Goal: Obtain resource: Download file/media

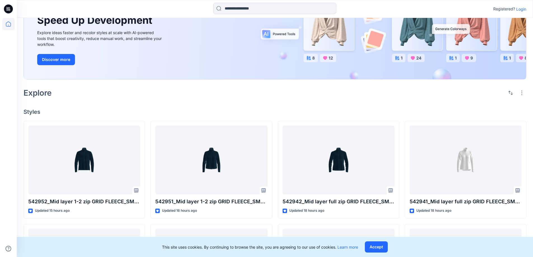
scroll to position [56, 0]
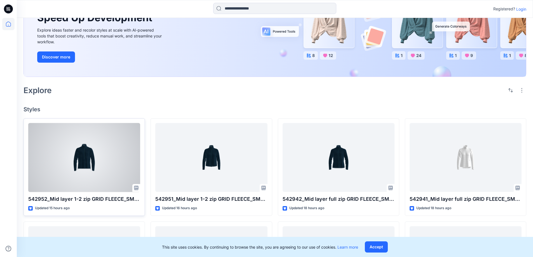
click at [89, 159] on div at bounding box center [84, 157] width 112 height 69
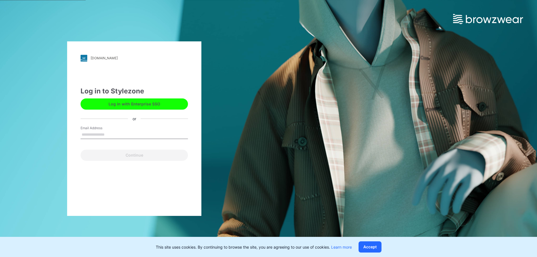
click at [96, 136] on input "Email Address" at bounding box center [134, 135] width 107 height 8
type input "**********"
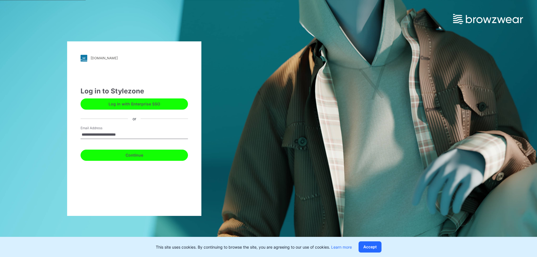
click at [158, 157] on button "Continue" at bounding box center [134, 155] width 107 height 11
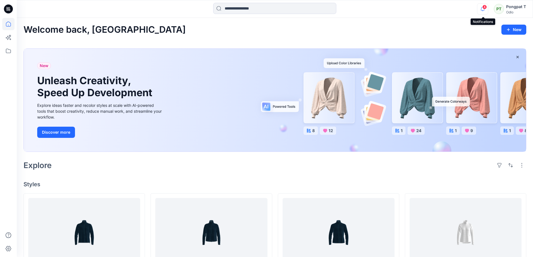
click at [485, 10] on icon "button" at bounding box center [482, 8] width 11 height 11
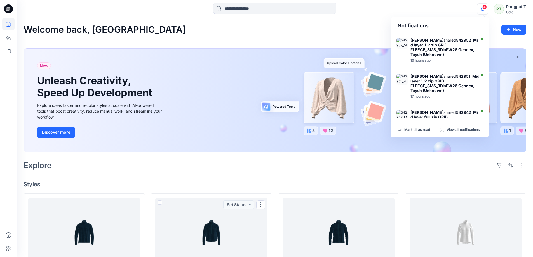
click at [202, 181] on h4 "Styles" at bounding box center [275, 184] width 503 height 7
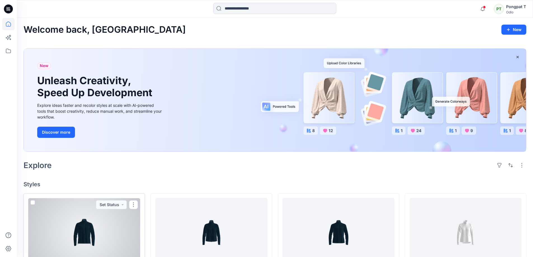
click at [81, 221] on div at bounding box center [84, 232] width 112 height 69
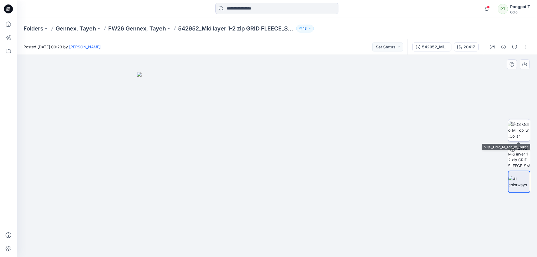
click at [524, 130] on img at bounding box center [519, 130] width 22 height 18
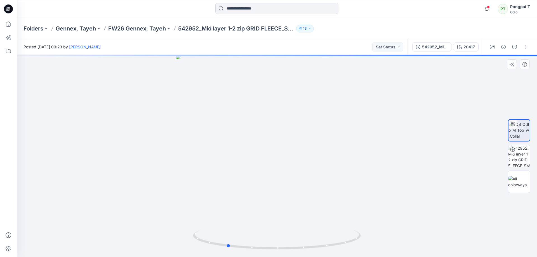
drag, startPoint x: 339, startPoint y: 246, endPoint x: 289, endPoint y: 253, distance: 50.6
click at [289, 253] on div at bounding box center [277, 156] width 520 height 202
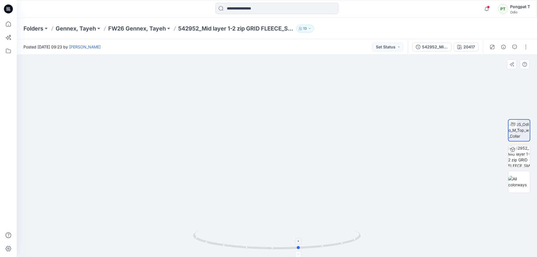
drag, startPoint x: 285, startPoint y: 249, endPoint x: 358, endPoint y: 248, distance: 72.8
click at [358, 248] on icon at bounding box center [277, 240] width 169 height 21
drag, startPoint x: 310, startPoint y: 114, endPoint x: 318, endPoint y: 238, distance: 124.5
click at [318, 238] on div at bounding box center [277, 156] width 520 height 202
drag, startPoint x: 329, startPoint y: 208, endPoint x: 351, endPoint y: 80, distance: 129.7
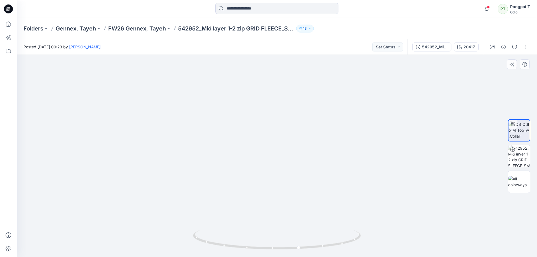
click at [350, 82] on img at bounding box center [277, 147] width 453 height 220
drag, startPoint x: 321, startPoint y: 90, endPoint x: 321, endPoint y: 29, distance: 60.4
click at [322, 15] on div "Notifications [PERSON_NAME] shared 542952_Mid layer 1-2 zip GRID FLEECE_SMS_3D …" at bounding box center [268, 128] width 537 height 257
drag, startPoint x: 329, startPoint y: 101, endPoint x: 334, endPoint y: 193, distance: 91.9
click at [334, 193] on img at bounding box center [277, 30] width 453 height 453
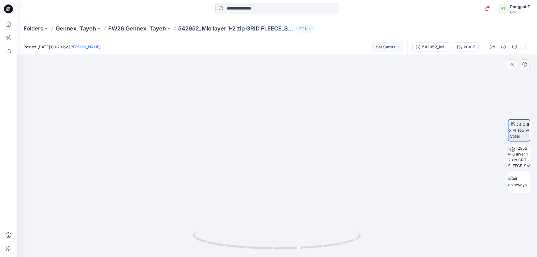
drag, startPoint x: 323, startPoint y: 96, endPoint x: 323, endPoint y: 210, distance: 113.6
click at [323, 209] on img at bounding box center [277, 94] width 453 height 326
drag, startPoint x: 319, startPoint y: 117, endPoint x: 320, endPoint y: 16, distance: 100.7
click at [320, 17] on div "Notifications [PERSON_NAME] shared 542952_Mid layer 1-2 zip GRID FLEECE_SMS_3D …" at bounding box center [268, 128] width 537 height 257
drag, startPoint x: 308, startPoint y: 132, endPoint x: 306, endPoint y: 68, distance: 63.8
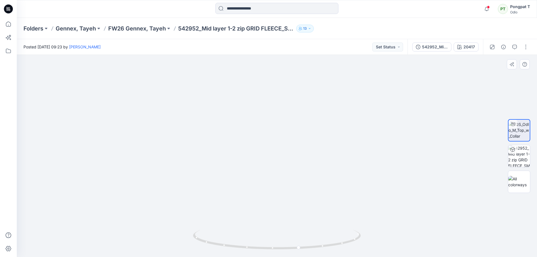
click at [306, 68] on img at bounding box center [277, 66] width 453 height 382
drag, startPoint x: 354, startPoint y: 237, endPoint x: 187, endPoint y: 230, distance: 166.9
click at [187, 230] on div at bounding box center [277, 156] width 520 height 202
drag, startPoint x: 307, startPoint y: 159, endPoint x: 325, endPoint y: 176, distance: 24.6
click at [306, 181] on img at bounding box center [277, 150] width 299 height 214
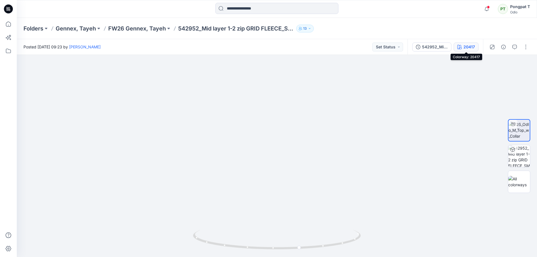
click at [469, 47] on div "20417" at bounding box center [469, 47] width 11 height 6
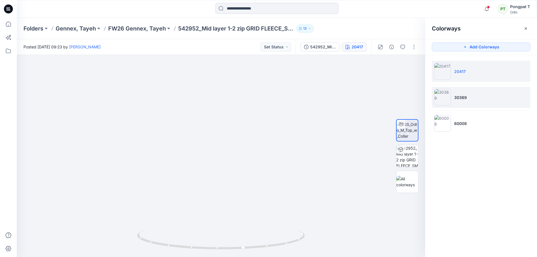
click at [470, 98] on li "30369" at bounding box center [481, 97] width 98 height 21
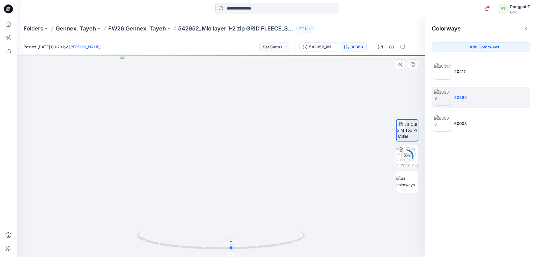
drag, startPoint x: 257, startPoint y: 248, endPoint x: 268, endPoint y: 248, distance: 10.7
click at [268, 248] on icon at bounding box center [221, 240] width 169 height 21
drag, startPoint x: 275, startPoint y: 113, endPoint x: 283, endPoint y: 217, distance: 104.1
click at [281, 234] on div at bounding box center [221, 156] width 409 height 202
drag, startPoint x: 274, startPoint y: 82, endPoint x: 283, endPoint y: 163, distance: 81.8
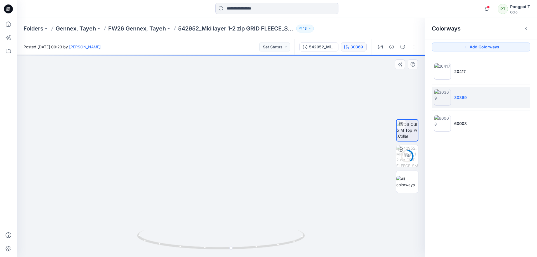
click at [283, 163] on img at bounding box center [236, 151] width 665 height 212
drag, startPoint x: 292, startPoint y: 195, endPoint x: 297, endPoint y: 144, distance: 51.2
click at [297, 139] on img at bounding box center [235, 140] width 665 height 233
drag, startPoint x: 289, startPoint y: 193, endPoint x: 283, endPoint y: 116, distance: 78.1
click at [283, 116] on img at bounding box center [239, 111] width 665 height 294
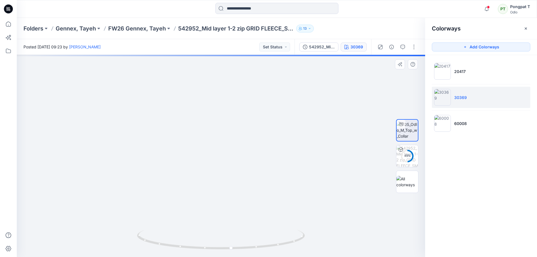
drag, startPoint x: 282, startPoint y: 180, endPoint x: 280, endPoint y: 106, distance: 74.2
click at [280, 97] on img at bounding box center [232, 69] width 665 height 377
drag, startPoint x: 283, startPoint y: 170, endPoint x: 284, endPoint y: 82, distance: 88.7
click at [284, 82] on img at bounding box center [232, 31] width 665 height 451
drag, startPoint x: 279, startPoint y: 128, endPoint x: 281, endPoint y: 87, distance: 41.7
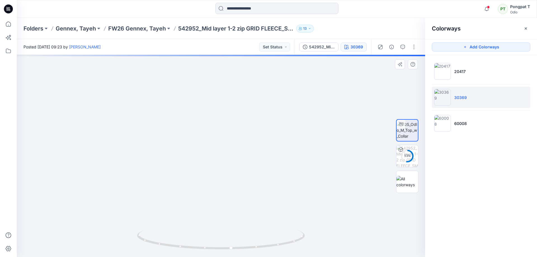
drag, startPoint x: 281, startPoint y: 101, endPoint x: 292, endPoint y: 187, distance: 86.8
drag, startPoint x: 302, startPoint y: 144, endPoint x: 296, endPoint y: 117, distance: 27.0
click at [302, 177] on img at bounding box center [231, 24] width 665 height 465
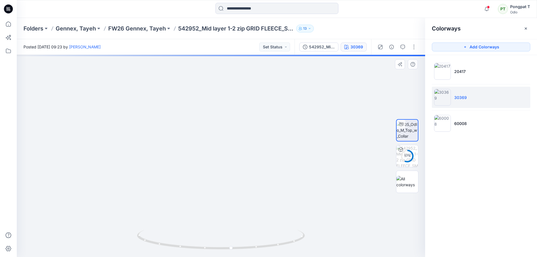
drag, startPoint x: 295, startPoint y: 147, endPoint x: 297, endPoint y: 153, distance: 5.8
click at [297, 153] on img at bounding box center [232, 41] width 665 height 431
drag, startPoint x: 301, startPoint y: 62, endPoint x: 289, endPoint y: 156, distance: 95.1
click at [289, 156] on img at bounding box center [223, 132] width 665 height 249
drag, startPoint x: 288, startPoint y: 99, endPoint x: 287, endPoint y: 145, distance: 45.6
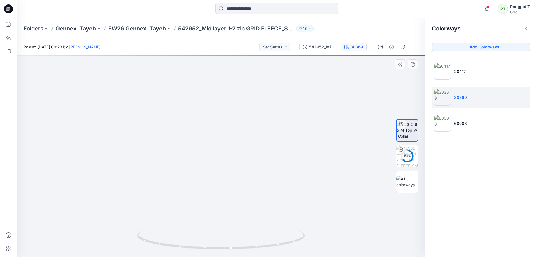
click at [287, 145] on img at bounding box center [221, 156] width 665 height 202
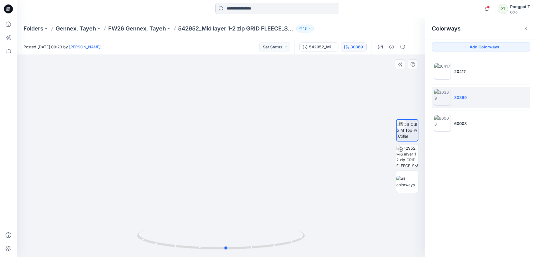
drag, startPoint x: 282, startPoint y: 243, endPoint x: 296, endPoint y: 224, distance: 24.1
click at [296, 224] on div at bounding box center [221, 156] width 409 height 202
drag, startPoint x: 233, startPoint y: 212, endPoint x: 238, endPoint y: 103, distance: 109.2
click at [237, 106] on img at bounding box center [221, 156] width 356 height 202
drag, startPoint x: 250, startPoint y: 177, endPoint x: 248, endPoint y: 152, distance: 25.5
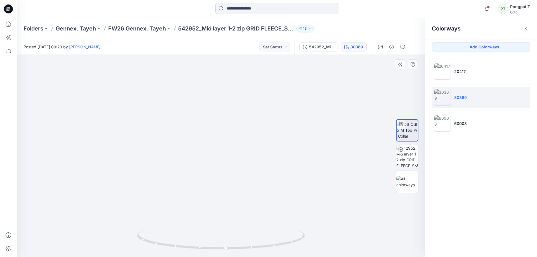
click at [248, 152] on img at bounding box center [221, 90] width 356 height 333
drag, startPoint x: 254, startPoint y: 115, endPoint x: 258, endPoint y: 196, distance: 80.4
click at [258, 196] on img at bounding box center [221, 93] width 356 height 330
drag, startPoint x: 257, startPoint y: 165, endPoint x: 257, endPoint y: 194, distance: 28.8
click at [257, 194] on img at bounding box center [221, 156] width 356 height 202
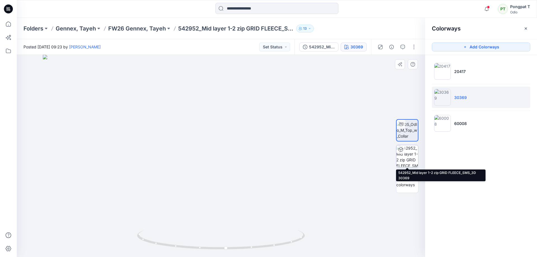
click at [410, 155] on img at bounding box center [407, 156] width 22 height 22
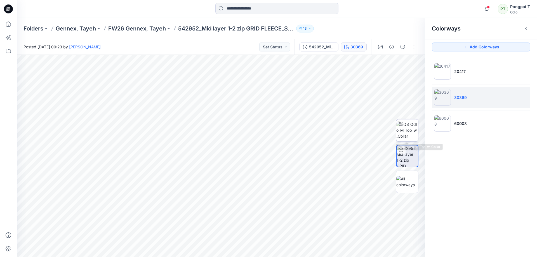
click at [412, 127] on img at bounding box center [407, 130] width 22 height 18
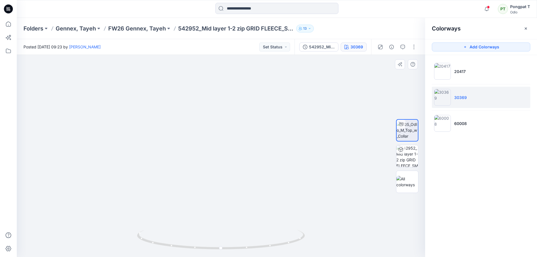
drag, startPoint x: 292, startPoint y: 78, endPoint x: 313, endPoint y: 193, distance: 116.8
click at [312, 194] on img at bounding box center [226, 56] width 741 height 402
drag, startPoint x: 291, startPoint y: 172, endPoint x: 292, endPoint y: 179, distance: 6.6
click at [291, 194] on img at bounding box center [247, 113] width 741 height 287
drag, startPoint x: 296, startPoint y: 175, endPoint x: 223, endPoint y: 88, distance: 113.6
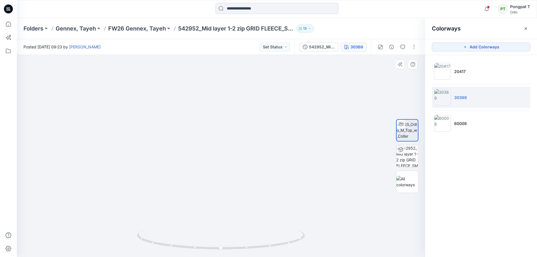
click at [228, 92] on img at bounding box center [233, 131] width 741 height 254
drag, startPoint x: 213, startPoint y: 85, endPoint x: 190, endPoint y: 51, distance: 41.6
click at [191, 54] on div "Posted [DATE] 09:23 by [PERSON_NAME] Set Status 542952_Mid layer 1-2 zip GRID F…" at bounding box center [277, 148] width 520 height 218
drag, startPoint x: 213, startPoint y: 160, endPoint x: 240, endPoint y: 67, distance: 97.0
click at [236, 72] on img at bounding box center [93, 20] width 741 height 474
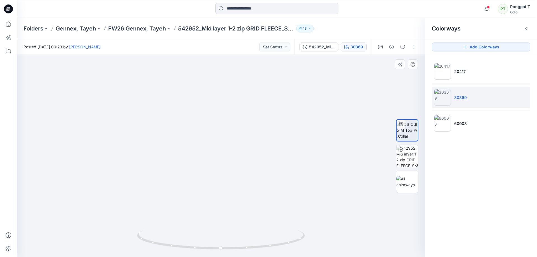
drag, startPoint x: 245, startPoint y: 87, endPoint x: 252, endPoint y: 95, distance: 10.7
drag, startPoint x: 248, startPoint y: 100, endPoint x: 262, endPoint y: 148, distance: 50.0
drag, startPoint x: 276, startPoint y: 245, endPoint x: 267, endPoint y: 243, distance: 9.1
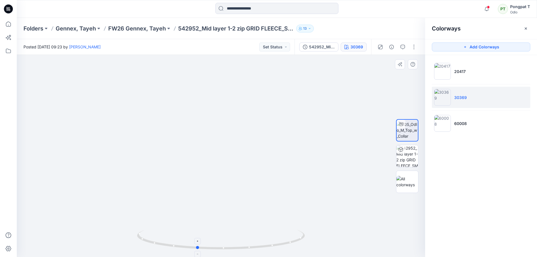
click at [267, 243] on icon at bounding box center [221, 240] width 169 height 21
drag, startPoint x: 265, startPoint y: 78, endPoint x: 268, endPoint y: 189, distance: 111.4
click at [268, 189] on img at bounding box center [218, 52] width 433 height 410
drag, startPoint x: 272, startPoint y: 112, endPoint x: 270, endPoint y: 169, distance: 56.5
click at [270, 169] on img at bounding box center [218, 144] width 433 height 226
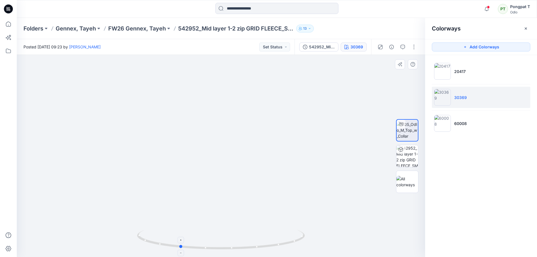
drag, startPoint x: 280, startPoint y: 241, endPoint x: 268, endPoint y: 243, distance: 12.1
click at [268, 243] on icon at bounding box center [221, 240] width 169 height 21
drag, startPoint x: 262, startPoint y: 147, endPoint x: 272, endPoint y: 33, distance: 114.0
click at [272, 33] on div "Folders Gennex, Tayeh FW26 Gennex, Tayeh 542952_Mid layer 1-2 zip GRID FLEECE_S…" at bounding box center [277, 137] width 520 height 239
drag, startPoint x: 247, startPoint y: 154, endPoint x: 308, endPoint y: 107, distance: 76.0
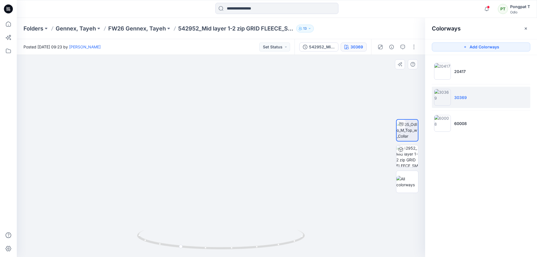
click at [308, 107] on img at bounding box center [233, 44] width 433 height 426
drag, startPoint x: 290, startPoint y: 242, endPoint x: 189, endPoint y: 249, distance: 101.6
click at [189, 249] on icon at bounding box center [221, 240] width 169 height 21
click at [442, 125] on img at bounding box center [442, 123] width 17 height 17
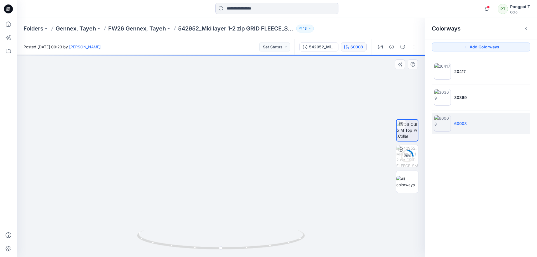
drag, startPoint x: 257, startPoint y: 113, endPoint x: 274, endPoint y: 86, distance: 31.8
click at [263, 232] on div at bounding box center [221, 156] width 409 height 202
drag, startPoint x: 287, startPoint y: 108, endPoint x: 295, endPoint y: 187, distance: 79.6
click at [295, 187] on img at bounding box center [226, 80] width 741 height 353
click at [312, 126] on img at bounding box center [237, 132] width 741 height 250
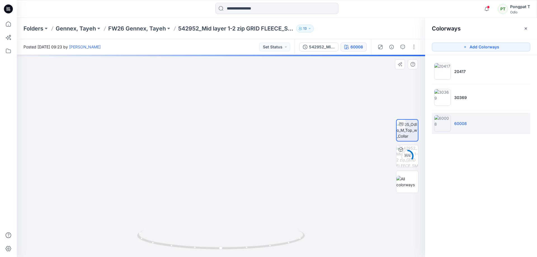
click at [305, 87] on img at bounding box center [237, 129] width 741 height 256
click at [295, 110] on img at bounding box center [232, 94] width 741 height 325
drag, startPoint x: 294, startPoint y: 104, endPoint x: 295, endPoint y: 107, distance: 3.5
click at [294, 101] on img at bounding box center [236, 23] width 741 height 467
drag, startPoint x: 287, startPoint y: 181, endPoint x: 278, endPoint y: 143, distance: 39.6
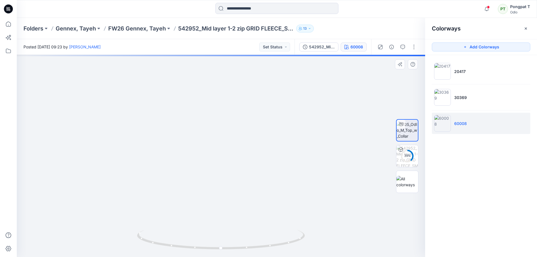
drag, startPoint x: 283, startPoint y: 191, endPoint x: 272, endPoint y: 104, distance: 87.4
drag, startPoint x: 282, startPoint y: 182, endPoint x: 288, endPoint y: 189, distance: 9.2
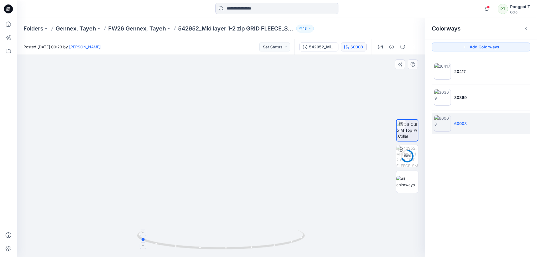
drag, startPoint x: 290, startPoint y: 242, endPoint x: 194, endPoint y: 249, distance: 96.5
click at [194, 249] on icon at bounding box center [221, 240] width 169 height 21
drag, startPoint x: 290, startPoint y: 242, endPoint x: 220, endPoint y: 240, distance: 70.0
click at [220, 240] on icon at bounding box center [221, 240] width 169 height 21
drag, startPoint x: 325, startPoint y: 48, endPoint x: 401, endPoint y: 58, distance: 77.1
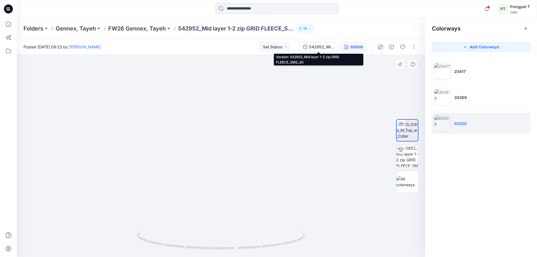
click at [325, 48] on div "542952_Mid layer 1-2 zip GRID FLEECE_SMS_3D" at bounding box center [322, 47] width 26 height 6
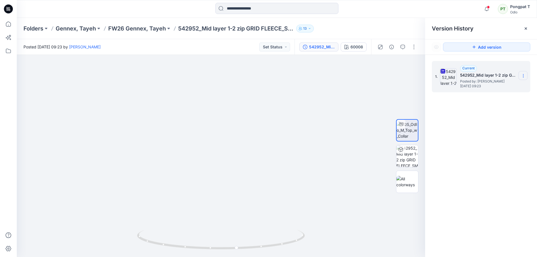
click at [524, 76] on icon at bounding box center [523, 76] width 4 height 4
click at [490, 86] on span "Download Source BW File" at bounding box center [495, 86] width 47 height 7
drag, startPoint x: 222, startPoint y: 91, endPoint x: 213, endPoint y: 222, distance: 130.7
click at [213, 222] on img at bounding box center [221, 22] width 510 height 469
drag, startPoint x: 220, startPoint y: 98, endPoint x: 247, endPoint y: 218, distance: 122.7
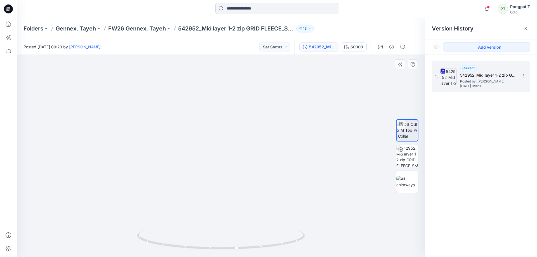
click at [247, 218] on img at bounding box center [240, 152] width 510 height 212
drag, startPoint x: 322, startPoint y: 166, endPoint x: 204, endPoint y: 102, distance: 134.5
click at [204, 102] on img at bounding box center [244, 110] width 1127 height 293
click at [411, 157] on img at bounding box center [407, 156] width 22 height 22
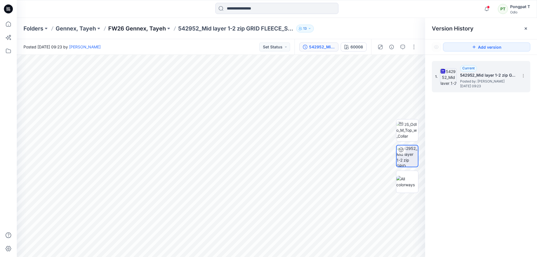
click at [155, 27] on p "FW26 Gennex, Tayeh" at bounding box center [137, 29] width 58 height 8
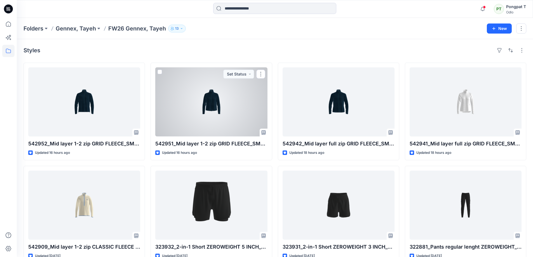
click at [207, 96] on div at bounding box center [211, 101] width 112 height 69
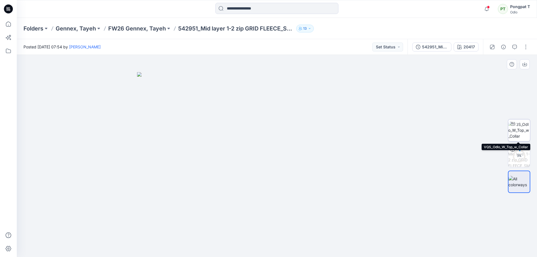
click at [523, 128] on img at bounding box center [519, 130] width 22 height 18
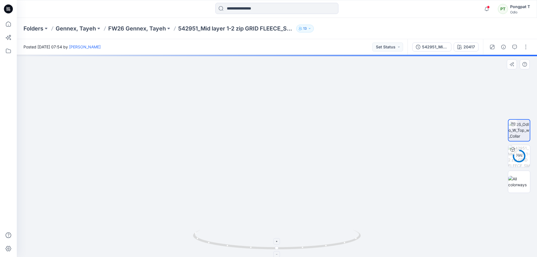
drag, startPoint x: 314, startPoint y: 93, endPoint x: 308, endPoint y: 238, distance: 145.9
click at [308, 239] on div at bounding box center [277, 156] width 520 height 202
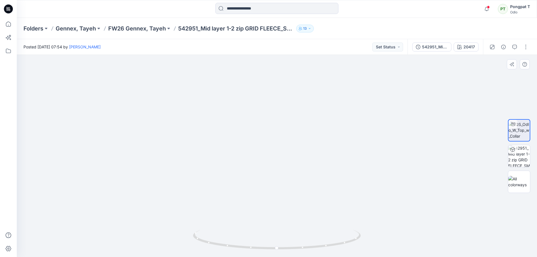
drag, startPoint x: 309, startPoint y: 208, endPoint x: 318, endPoint y: 94, distance: 114.2
click at [314, 118] on img at bounding box center [277, 152] width 510 height 209
drag, startPoint x: 291, startPoint y: 194, endPoint x: 306, endPoint y: 97, distance: 98.6
click at [305, 100] on img at bounding box center [277, 100] width 510 height 313
drag, startPoint x: 297, startPoint y: 186, endPoint x: 316, endPoint y: 180, distance: 20.0
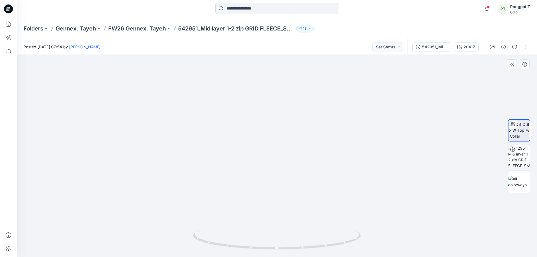
click at [316, 180] on img at bounding box center [277, 50] width 510 height 413
drag, startPoint x: 332, startPoint y: 212, endPoint x: 313, endPoint y: 216, distance: 19.5
click at [310, 215] on img at bounding box center [277, 53] width 510 height 407
drag, startPoint x: 286, startPoint y: 249, endPoint x: 185, endPoint y: 236, distance: 101.6
click at [185, 236] on div at bounding box center [277, 156] width 520 height 202
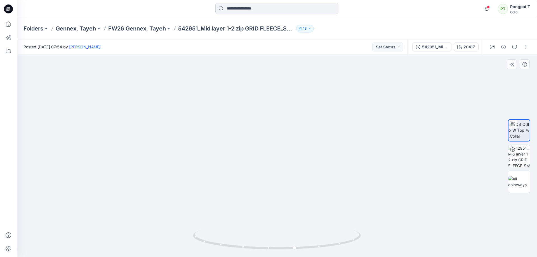
drag, startPoint x: 313, startPoint y: 157, endPoint x: 316, endPoint y: 220, distance: 63.9
drag, startPoint x: 326, startPoint y: 109, endPoint x: 315, endPoint y: 264, distance: 155.9
click at [315, 257] on html "Notifications [PERSON_NAME] shared 542952_Mid layer 1-2 zip GRID FLEECE_SMS_3D …" at bounding box center [268, 128] width 537 height 257
drag, startPoint x: 327, startPoint y: 196, endPoint x: 326, endPoint y: 135, distance: 60.7
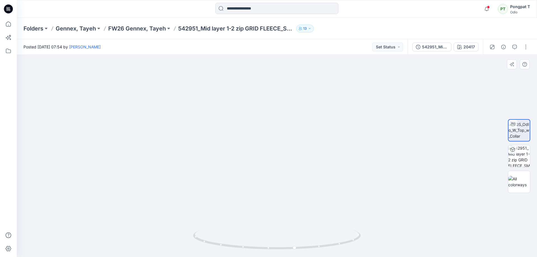
click at [326, 135] on img at bounding box center [276, 156] width 588 height 202
click at [433, 48] on div "542951_Mid layer 1-2 zip GRID FLEECE_SMS_3D" at bounding box center [435, 47] width 26 height 6
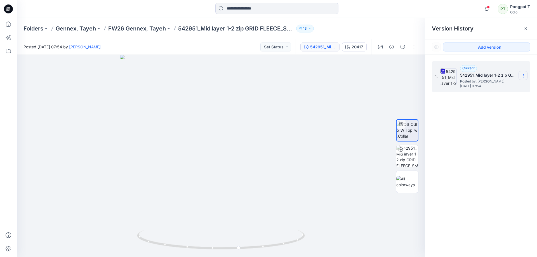
click at [524, 77] on icon at bounding box center [523, 76] width 4 height 4
click at [503, 86] on span "Download Source BW File" at bounding box center [495, 86] width 47 height 7
click at [323, 80] on div at bounding box center [221, 156] width 409 height 202
click at [352, 48] on div "20417" at bounding box center [357, 47] width 11 height 6
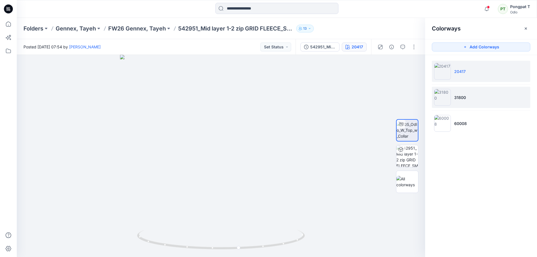
click at [478, 98] on li "31800" at bounding box center [481, 97] width 98 height 21
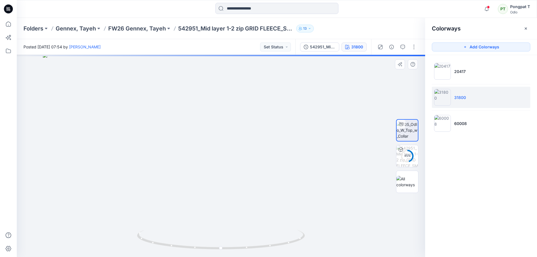
drag, startPoint x: 260, startPoint y: 108, endPoint x: 301, endPoint y: 184, distance: 85.5
click at [301, 184] on img at bounding box center [221, 155] width 356 height 204
drag, startPoint x: 275, startPoint y: 212, endPoint x: 277, endPoint y: 108, distance: 104.1
click at [276, 116] on img at bounding box center [221, 147] width 896 height 219
drag, startPoint x: 291, startPoint y: 203, endPoint x: 290, endPoint y: 116, distance: 87.0
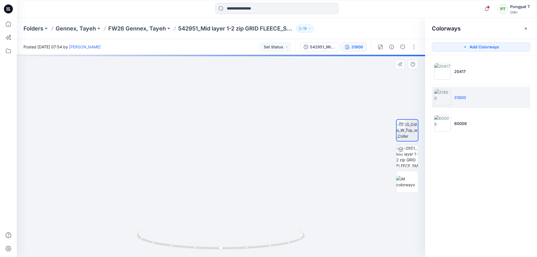
click at [290, 119] on img at bounding box center [221, 59] width 896 height 395
drag, startPoint x: 299, startPoint y: 171, endPoint x: 257, endPoint y: 159, distance: 44.2
click at [244, 185] on img at bounding box center [220, 153] width 279 height 210
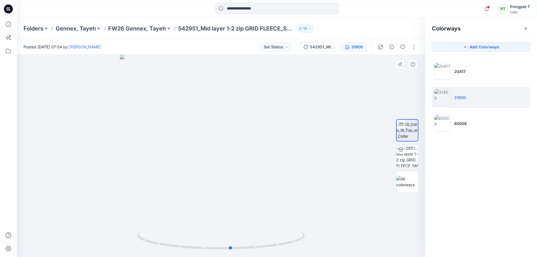
drag, startPoint x: 270, startPoint y: 250, endPoint x: 117, endPoint y: 235, distance: 153.8
click at [117, 235] on div at bounding box center [221, 156] width 409 height 202
click at [412, 164] on img at bounding box center [407, 156] width 22 height 22
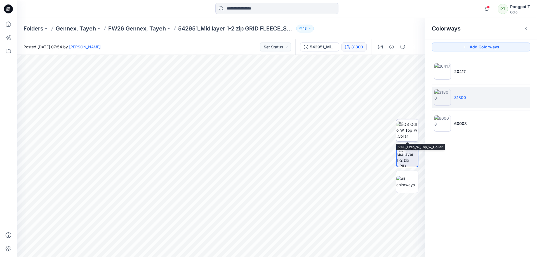
click at [413, 135] on img at bounding box center [407, 130] width 22 height 18
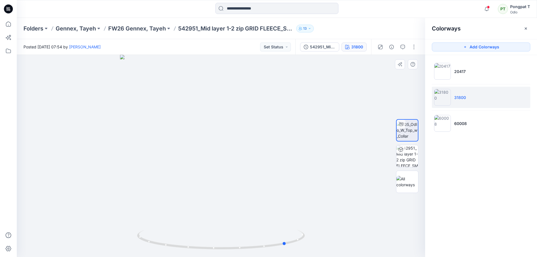
drag, startPoint x: 301, startPoint y: 194, endPoint x: 201, endPoint y: 213, distance: 101.1
click at [200, 216] on div at bounding box center [221, 156] width 409 height 202
drag, startPoint x: 230, startPoint y: 240, endPoint x: 343, endPoint y: 248, distance: 113.9
click at [343, 248] on div at bounding box center [221, 156] width 409 height 202
drag, startPoint x: 258, startPoint y: 247, endPoint x: 419, endPoint y: 231, distance: 161.6
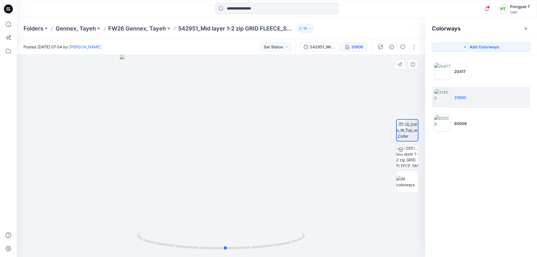
click at [419, 231] on div at bounding box center [221, 156] width 409 height 202
click at [349, 203] on div at bounding box center [221, 156] width 409 height 202
drag, startPoint x: 234, startPoint y: 85, endPoint x: 254, endPoint y: 177, distance: 94.5
click at [254, 177] on img at bounding box center [233, 145] width 433 height 226
click at [481, 124] on li "60008" at bounding box center [481, 123] width 98 height 21
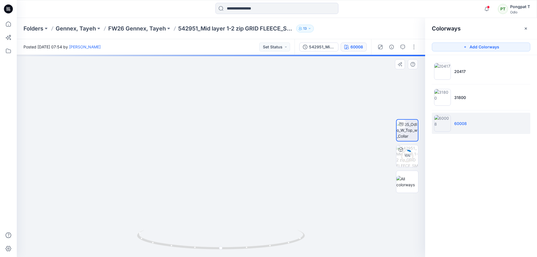
drag, startPoint x: 247, startPoint y: 97, endPoint x: 258, endPoint y: 213, distance: 117.2
click at [258, 213] on img at bounding box center [221, 59] width 588 height 395
click at [280, 183] on img at bounding box center [232, 118] width 588 height 278
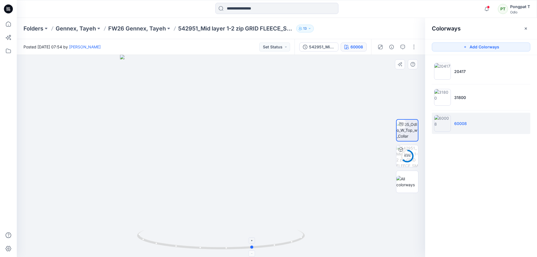
drag, startPoint x: 293, startPoint y: 242, endPoint x: 157, endPoint y: 245, distance: 135.7
click at [157, 245] on icon at bounding box center [221, 240] width 169 height 21
drag, startPoint x: 259, startPoint y: 190, endPoint x: 251, endPoint y: 61, distance: 129.2
click at [250, 72] on img at bounding box center [221, 153] width 588 height 207
drag, startPoint x: 245, startPoint y: 175, endPoint x: 259, endPoint y: 50, distance: 126.5
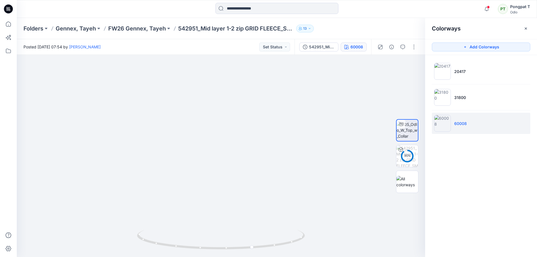
click at [259, 50] on div "Posted [DATE] 07:54 by [PERSON_NAME] Set Status 542951_Mid layer 1-2 zip GRID F…" at bounding box center [277, 148] width 520 height 218
drag, startPoint x: 267, startPoint y: 68, endPoint x: 270, endPoint y: 51, distance: 17.3
click at [270, 51] on div "Posted [DATE] 07:54 by [PERSON_NAME] Set Status 542951_Mid layer 1-2 zip GRID F…" at bounding box center [277, 148] width 520 height 218
drag, startPoint x: 300, startPoint y: 142, endPoint x: 299, endPoint y: 188, distance: 45.6
click at [299, 188] on img at bounding box center [227, 1] width 588 height 512
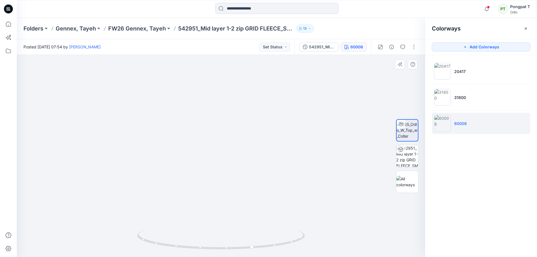
drag, startPoint x: 296, startPoint y: 149, endPoint x: 294, endPoint y: 185, distance: 35.9
click at [295, 185] on img at bounding box center [227, 24] width 588 height 466
click at [331, 85] on div at bounding box center [221, 156] width 409 height 202
click at [130, 27] on p "FW26 Gennex, Tayeh" at bounding box center [137, 29] width 58 height 8
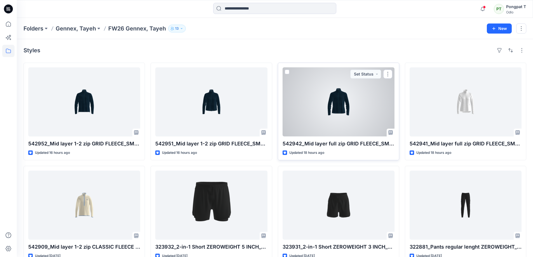
click at [351, 107] on div at bounding box center [339, 101] width 112 height 69
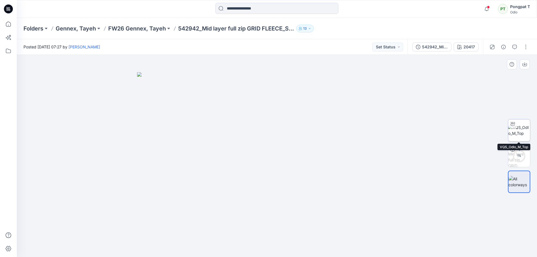
click at [522, 134] on img at bounding box center [519, 131] width 22 height 12
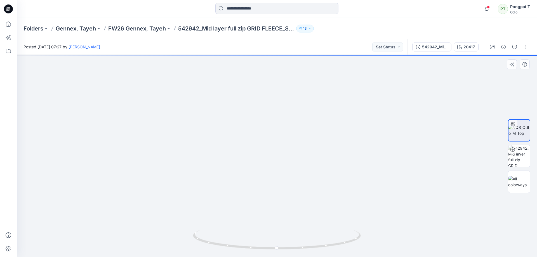
drag, startPoint x: 328, startPoint y: 160, endPoint x: 327, endPoint y: 220, distance: 59.9
click at [327, 220] on img at bounding box center [276, 48] width 741 height 417
drag, startPoint x: 315, startPoint y: 172, endPoint x: 309, endPoint y: 155, distance: 18.0
click at [308, 210] on img at bounding box center [261, 126] width 741 height 262
drag, startPoint x: 298, startPoint y: 149, endPoint x: 292, endPoint y: 197, distance: 48.5
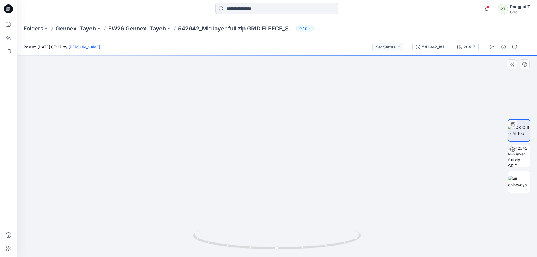
click at [292, 197] on img at bounding box center [252, 156] width 741 height 202
drag, startPoint x: 308, startPoint y: 193, endPoint x: 298, endPoint y: 104, distance: 89.8
click at [297, 77] on img at bounding box center [276, 150] width 433 height 214
drag, startPoint x: 297, startPoint y: 156, endPoint x: 289, endPoint y: 44, distance: 112.2
click at [289, 45] on div "Posted [DATE] 07:27 by [PERSON_NAME] Set Status 542942_Mid layer full zip GRID …" at bounding box center [277, 148] width 520 height 218
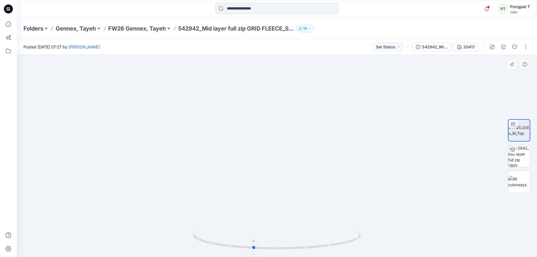
drag, startPoint x: 337, startPoint y: 243, endPoint x: 314, endPoint y: 245, distance: 23.3
click at [314, 245] on icon at bounding box center [277, 240] width 169 height 21
drag, startPoint x: 307, startPoint y: 250, endPoint x: 482, endPoint y: 207, distance: 180.0
click at [482, 207] on div at bounding box center [277, 156] width 520 height 202
drag, startPoint x: 321, startPoint y: 250, endPoint x: 367, endPoint y: 243, distance: 47.0
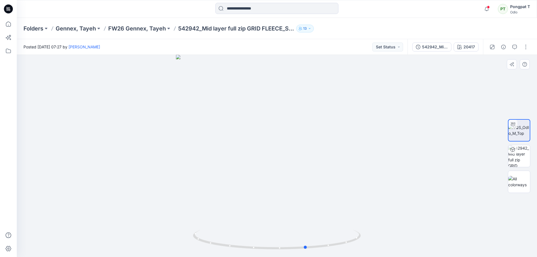
click at [367, 243] on div at bounding box center [277, 156] width 520 height 202
click at [524, 156] on img at bounding box center [519, 156] width 22 height 22
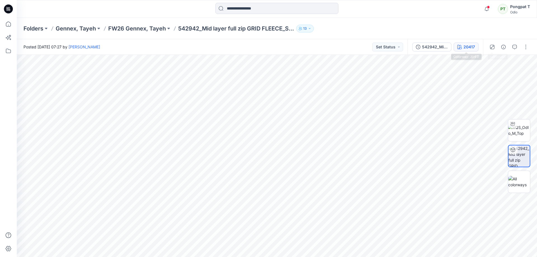
click at [470, 44] on div "20417" at bounding box center [469, 47] width 11 height 6
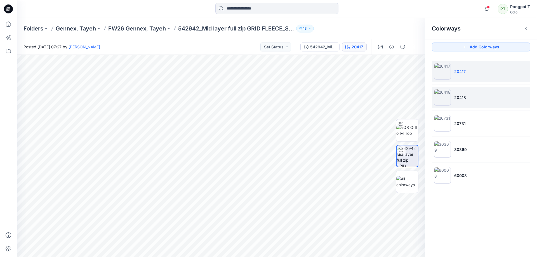
click at [468, 95] on li "20418" at bounding box center [481, 97] width 98 height 21
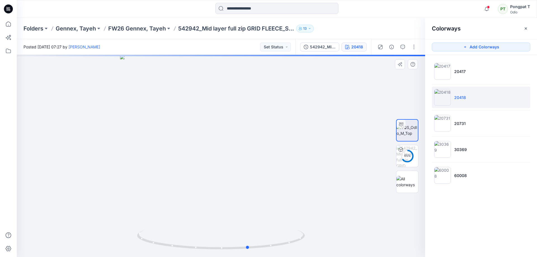
drag, startPoint x: 302, startPoint y: 177, endPoint x: 321, endPoint y: 193, distance: 25.0
click at [321, 193] on div at bounding box center [221, 156] width 409 height 202
drag, startPoint x: 281, startPoint y: 102, endPoint x: 290, endPoint y: 229, distance: 127.4
click at [290, 229] on div at bounding box center [221, 156] width 409 height 202
drag, startPoint x: 291, startPoint y: 104, endPoint x: 285, endPoint y: 107, distance: 7.0
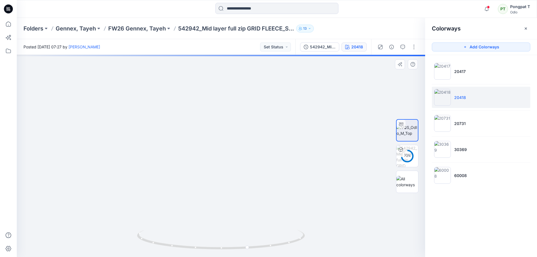
click at [293, 223] on img at bounding box center [231, 70] width 896 height 373
drag, startPoint x: 283, startPoint y: 109, endPoint x: 287, endPoint y: 198, distance: 89.1
click at [287, 198] on img at bounding box center [236, 156] width 896 height 202
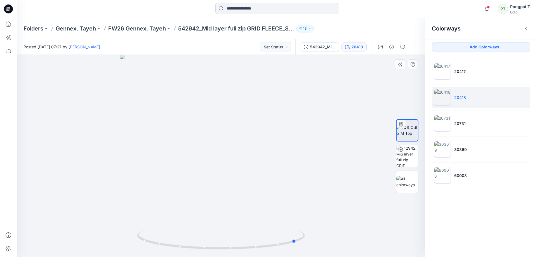
drag, startPoint x: 246, startPoint y: 183, endPoint x: 285, endPoint y: 193, distance: 40.4
click at [285, 193] on div at bounding box center [221, 156] width 409 height 202
drag, startPoint x: 288, startPoint y: 243, endPoint x: 212, endPoint y: 241, distance: 76.4
click at [212, 241] on icon at bounding box center [221, 240] width 169 height 21
click at [409, 159] on img at bounding box center [407, 156] width 22 height 22
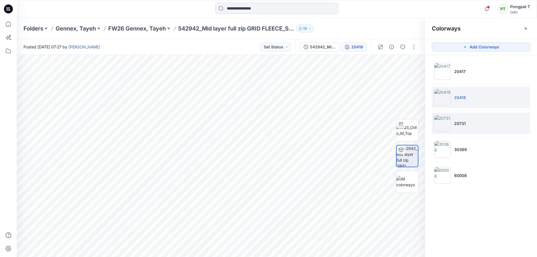
click at [462, 126] on p "20731" at bounding box center [459, 124] width 11 height 6
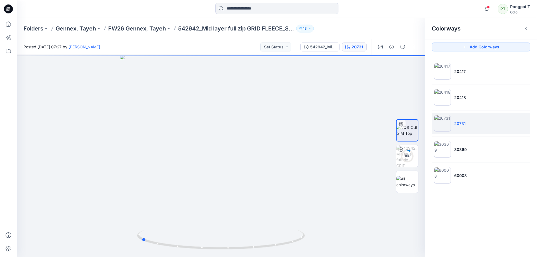
drag, startPoint x: 300, startPoint y: 239, endPoint x: 448, endPoint y: 243, distance: 147.8
click at [440, 243] on div "9 % 20731 All Materials By Piece Select All artwork Hanger loop LBL-16046_Size_…" at bounding box center [277, 156] width 520 height 202
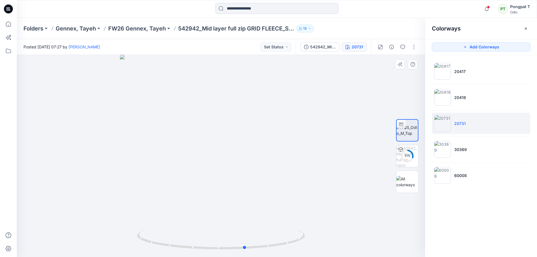
drag, startPoint x: 273, startPoint y: 246, endPoint x: 326, endPoint y: 222, distance: 57.5
click at [326, 222] on div at bounding box center [221, 156] width 409 height 202
click at [456, 159] on li "30369" at bounding box center [481, 149] width 98 height 21
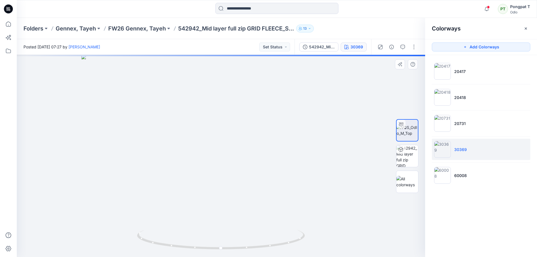
drag, startPoint x: 273, startPoint y: 121, endPoint x: 292, endPoint y: 229, distance: 110.3
click at [292, 229] on div at bounding box center [221, 156] width 409 height 202
drag, startPoint x: 236, startPoint y: 168, endPoint x: 247, endPoint y: 101, distance: 67.3
click at [247, 105] on img at bounding box center [221, 118] width 356 height 280
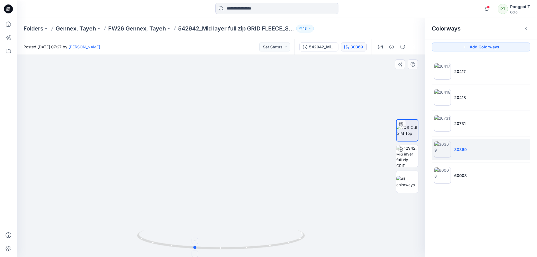
drag, startPoint x: 288, startPoint y: 241, endPoint x: 246, endPoint y: 244, distance: 42.3
click at [246, 244] on icon at bounding box center [221, 240] width 169 height 21
drag, startPoint x: 291, startPoint y: 242, endPoint x: 361, endPoint y: 226, distance: 71.8
click at [361, 226] on div at bounding box center [221, 156] width 409 height 202
drag, startPoint x: 295, startPoint y: 241, endPoint x: 135, endPoint y: 241, distance: 160.1
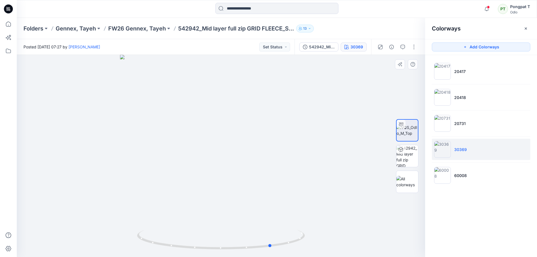
click at [135, 241] on div at bounding box center [221, 156] width 409 height 202
drag, startPoint x: 276, startPoint y: 246, endPoint x: 223, endPoint y: 250, distance: 53.9
click at [223, 250] on icon at bounding box center [221, 240] width 169 height 21
click at [314, 44] on div "542942_Mid layer full zip GRID FLEECE_SMS_3D" at bounding box center [322, 47] width 26 height 6
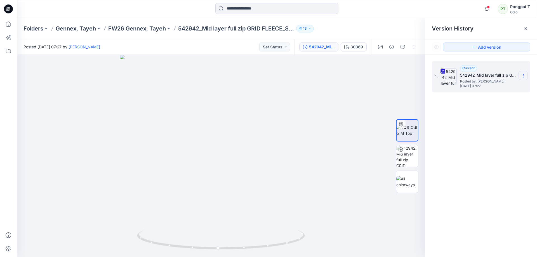
click at [525, 76] on icon at bounding box center [523, 76] width 4 height 4
click at [505, 86] on span "Download Source BW File" at bounding box center [495, 86] width 47 height 7
click at [401, 50] on button "button" at bounding box center [402, 47] width 9 height 9
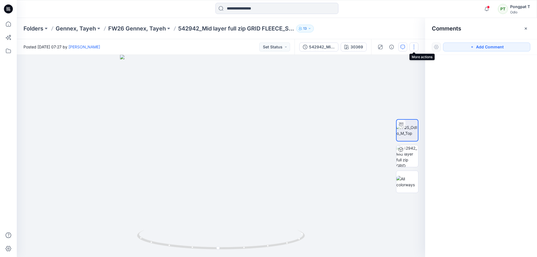
click at [416, 49] on button "button" at bounding box center [414, 47] width 9 height 9
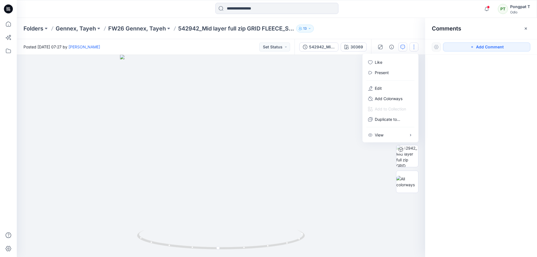
click at [343, 58] on div at bounding box center [221, 156] width 409 height 202
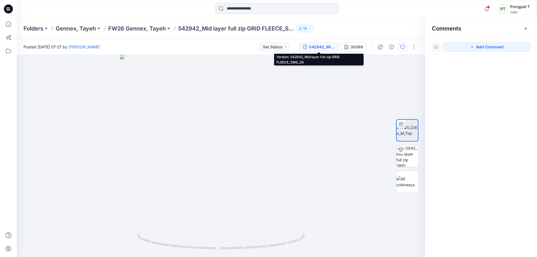
click at [331, 51] on button "542942_Mid layer full zip GRID FLEECE_SMS_3D" at bounding box center [318, 47] width 39 height 9
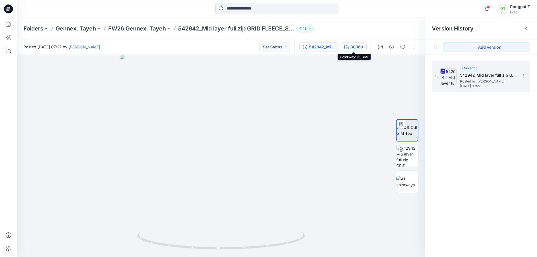
click at [358, 50] on button "30369" at bounding box center [354, 47] width 26 height 9
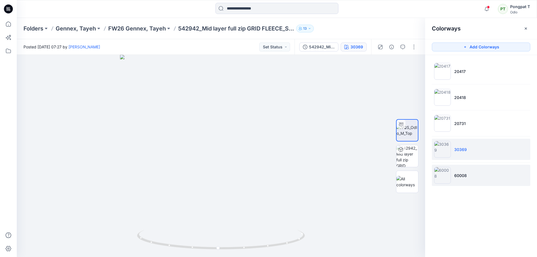
click at [463, 175] on p "60008" at bounding box center [460, 176] width 13 height 6
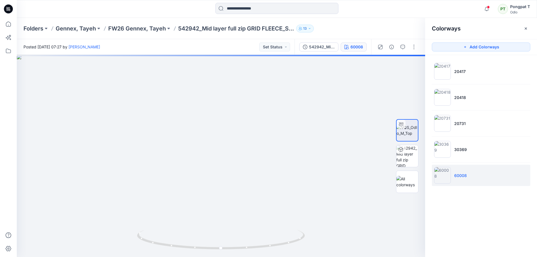
drag, startPoint x: 237, startPoint y: 125, endPoint x: 320, endPoint y: 262, distance: 160.6
click at [320, 257] on html "Notifications [PERSON_NAME] shared 542952_Mid layer 1-2 zip GRID FLEECE_SMS_3D …" at bounding box center [268, 128] width 537 height 257
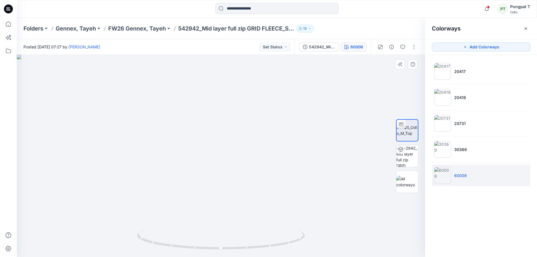
drag, startPoint x: 259, startPoint y: 204, endPoint x: 269, endPoint y: 98, distance: 105.7
click at [269, 100] on img at bounding box center [233, 156] width 433 height 202
drag, startPoint x: 269, startPoint y: 169, endPoint x: 275, endPoint y: 79, distance: 90.1
click at [275, 81] on img at bounding box center [233, 100] width 433 height 313
drag, startPoint x: 288, startPoint y: 246, endPoint x: 148, endPoint y: 216, distance: 142.5
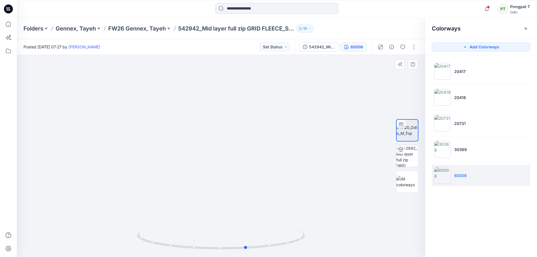
click at [148, 216] on div at bounding box center [221, 156] width 409 height 202
drag, startPoint x: 277, startPoint y: 244, endPoint x: 91, endPoint y: 225, distance: 186.2
click at [91, 225] on div at bounding box center [221, 156] width 409 height 202
click at [137, 32] on p "FW26 Gennex, Tayeh" at bounding box center [137, 29] width 58 height 8
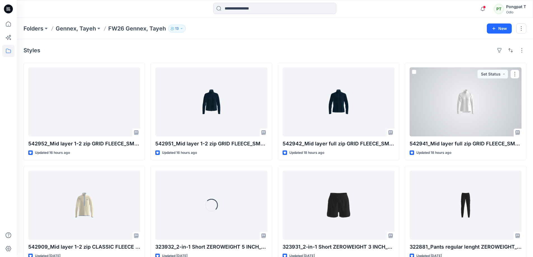
click at [460, 101] on div at bounding box center [466, 101] width 112 height 69
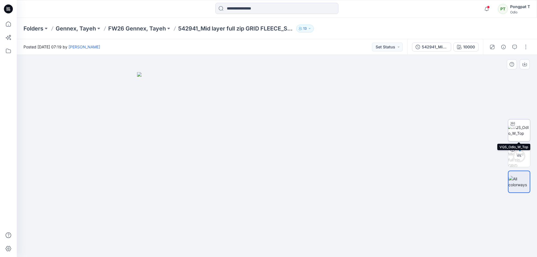
click at [525, 128] on img at bounding box center [519, 131] width 22 height 12
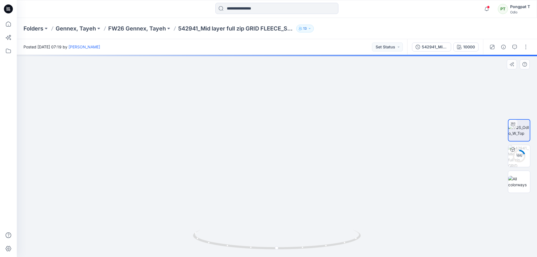
drag, startPoint x: 298, startPoint y: 94, endPoint x: 292, endPoint y: 202, distance: 108.7
click at [290, 236] on div at bounding box center [277, 156] width 520 height 202
drag, startPoint x: 294, startPoint y: 173, endPoint x: 296, endPoint y: 217, distance: 43.7
click at [296, 217] on img at bounding box center [273, 156] width 588 height 202
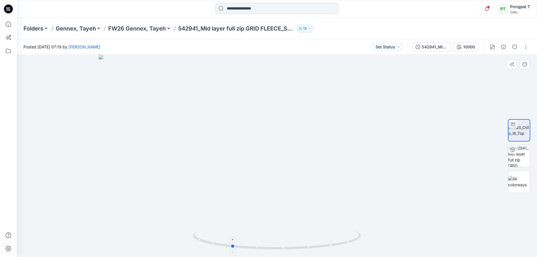
drag, startPoint x: 344, startPoint y: 236, endPoint x: 299, endPoint y: 245, distance: 45.9
click at [299, 245] on icon at bounding box center [277, 240] width 169 height 21
drag, startPoint x: 344, startPoint y: 237, endPoint x: 399, endPoint y: 238, distance: 54.3
click at [399, 238] on div at bounding box center [277, 156] width 520 height 202
drag, startPoint x: 344, startPoint y: 242, endPoint x: 196, endPoint y: 250, distance: 147.9
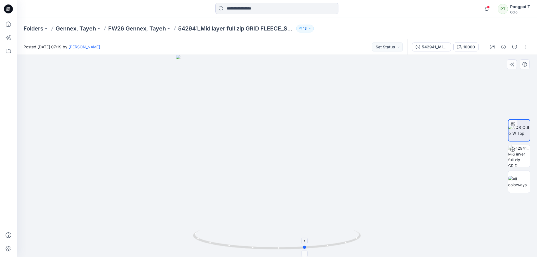
click at [196, 250] on icon at bounding box center [277, 240] width 169 height 21
click at [522, 162] on img at bounding box center [519, 156] width 22 height 22
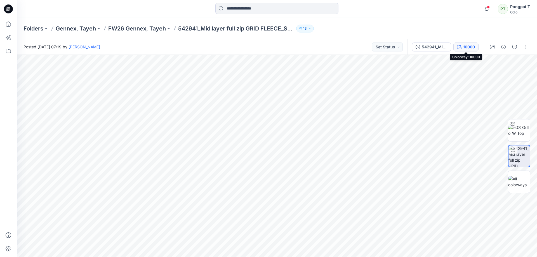
click at [471, 48] on div "10000" at bounding box center [469, 47] width 12 height 6
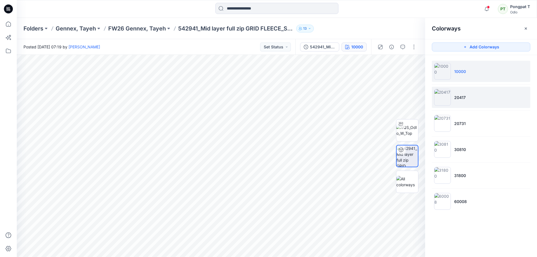
click at [481, 98] on li "20417" at bounding box center [481, 97] width 98 height 21
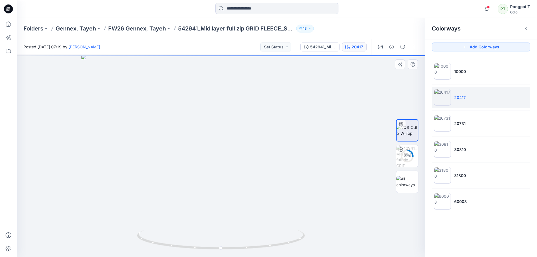
drag, startPoint x: 282, startPoint y: 86, endPoint x: 321, endPoint y: 212, distance: 131.4
click at [321, 212] on img at bounding box center [220, 156] width 279 height 202
drag, startPoint x: 268, startPoint y: 197, endPoint x: 277, endPoint y: 118, distance: 79.7
click at [272, 133] on img at bounding box center [221, 156] width 510 height 202
drag, startPoint x: 290, startPoint y: 141, endPoint x: 326, endPoint y: 64, distance: 84.7
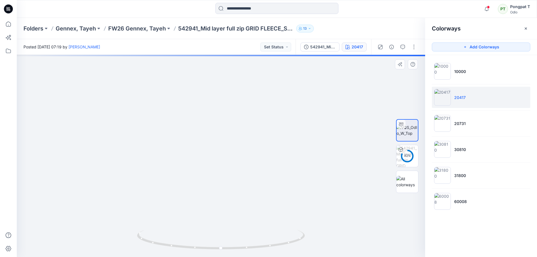
click at [320, 76] on img at bounding box center [227, 96] width 510 height 323
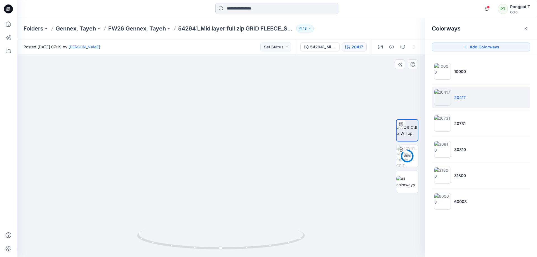
click at [302, 63] on img at bounding box center [257, 63] width 510 height 387
drag, startPoint x: 291, startPoint y: 243, endPoint x: 148, endPoint y: 237, distance: 143.4
click at [148, 237] on icon at bounding box center [221, 240] width 169 height 21
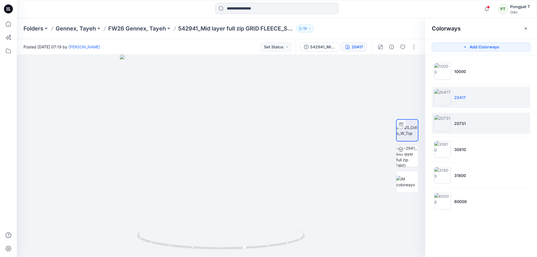
click at [483, 132] on li "20731" at bounding box center [481, 123] width 98 height 21
drag, startPoint x: 262, startPoint y: 240, endPoint x: 227, endPoint y: 250, distance: 36.1
click at [227, 250] on icon at bounding box center [221, 240] width 169 height 21
drag, startPoint x: 207, startPoint y: 249, endPoint x: 241, endPoint y: 247, distance: 34.2
click at [241, 247] on icon at bounding box center [221, 240] width 169 height 21
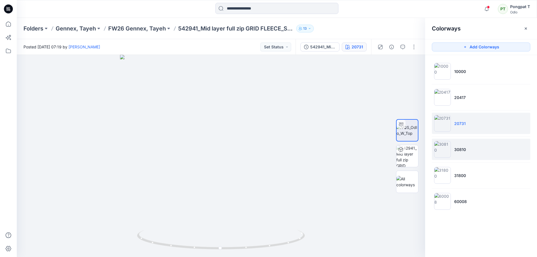
click at [466, 148] on li "30810" at bounding box center [481, 149] width 98 height 21
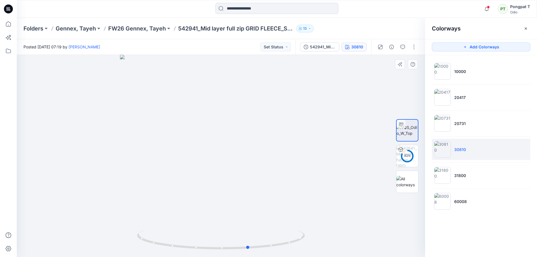
drag, startPoint x: 269, startPoint y: 248, endPoint x: 136, endPoint y: 244, distance: 133.5
click at [136, 244] on div at bounding box center [221, 156] width 409 height 202
click at [466, 182] on li "31800" at bounding box center [481, 175] width 98 height 21
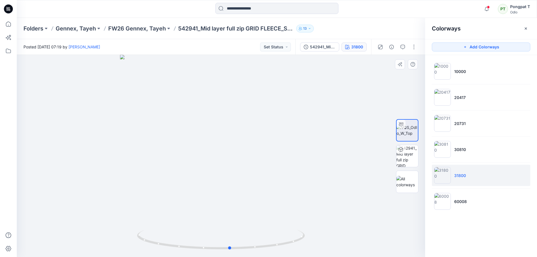
drag, startPoint x: 255, startPoint y: 245, endPoint x: 264, endPoint y: 252, distance: 11.3
click at [264, 252] on div at bounding box center [221, 156] width 409 height 202
drag, startPoint x: 235, startPoint y: 250, endPoint x: 243, endPoint y: 250, distance: 8.4
click at [243, 250] on icon at bounding box center [221, 240] width 169 height 21
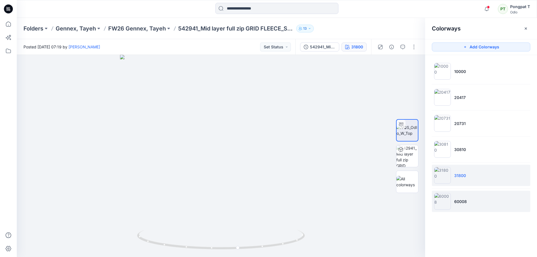
click at [470, 204] on li "60008" at bounding box center [481, 201] width 98 height 21
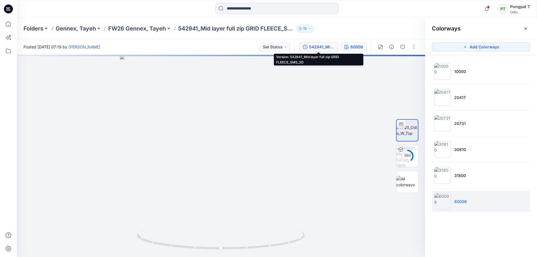
click at [317, 51] on button "542941_Mid layer full zip GRID FLEECE_SMS_3D" at bounding box center [318, 47] width 39 height 9
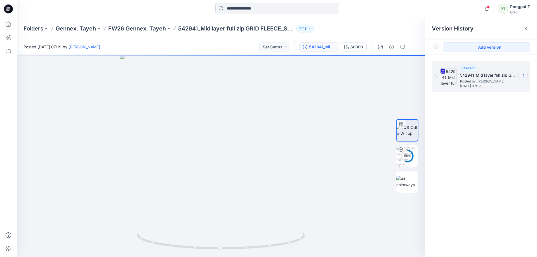
click at [524, 77] on icon at bounding box center [523, 76] width 4 height 4
click at [505, 87] on span "Download Source BW File" at bounding box center [495, 86] width 47 height 7
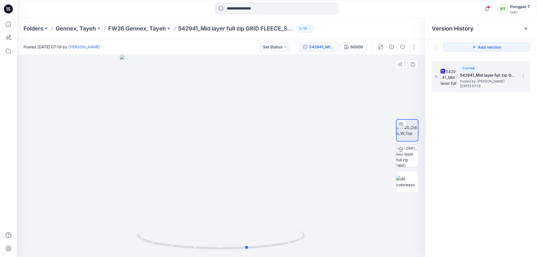
drag, startPoint x: 290, startPoint y: 244, endPoint x: 149, endPoint y: 253, distance: 141.3
click at [149, 253] on div at bounding box center [221, 156] width 409 height 202
click at [339, 196] on div at bounding box center [221, 156] width 409 height 202
click at [395, 209] on div at bounding box center [407, 156] width 36 height 140
click at [150, 29] on p "FW26 Gennex, Tayeh" at bounding box center [137, 29] width 58 height 8
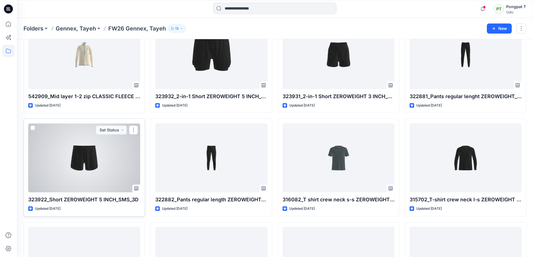
scroll to position [130, 0]
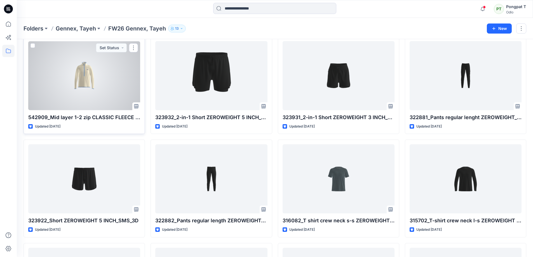
click at [78, 79] on div at bounding box center [84, 75] width 112 height 69
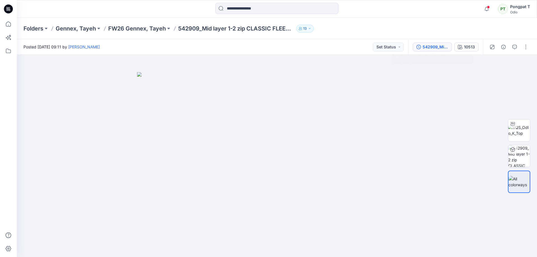
click at [428, 48] on div "542909_Mid layer 1-2 zip CLASSIC FLEECE KIDS_SMS_3D" at bounding box center [436, 47] width 26 height 6
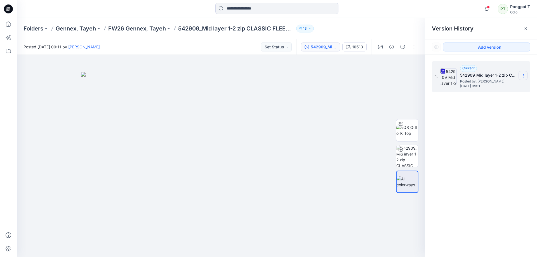
click at [523, 76] on icon at bounding box center [523, 76] width 0 height 0
click at [497, 86] on span "Download Source BW File" at bounding box center [495, 86] width 47 height 7
click at [404, 136] on img at bounding box center [407, 131] width 22 height 12
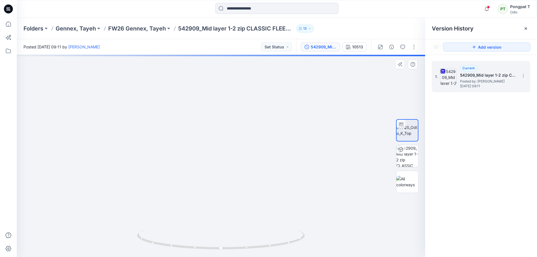
drag, startPoint x: 255, startPoint y: 147, endPoint x: 260, endPoint y: 224, distance: 76.6
click at [260, 223] on img at bounding box center [226, 101] width 510 height 312
drag, startPoint x: 274, startPoint y: 172, endPoint x: 277, endPoint y: 196, distance: 24.6
click at [277, 196] on img at bounding box center [239, 156] width 510 height 202
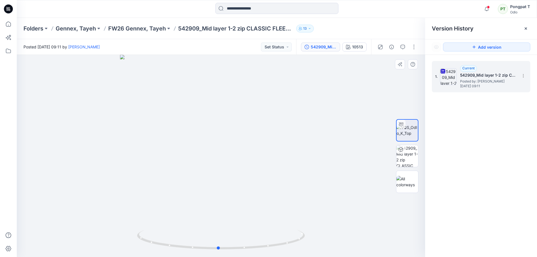
drag, startPoint x: 256, startPoint y: 246, endPoint x: 253, endPoint y: 227, distance: 18.9
click at [253, 227] on div at bounding box center [221, 156] width 409 height 202
click at [374, 227] on div at bounding box center [221, 156] width 409 height 202
drag, startPoint x: 359, startPoint y: 48, endPoint x: 386, endPoint y: 68, distance: 33.9
click at [358, 50] on div "10513" at bounding box center [357, 47] width 11 height 6
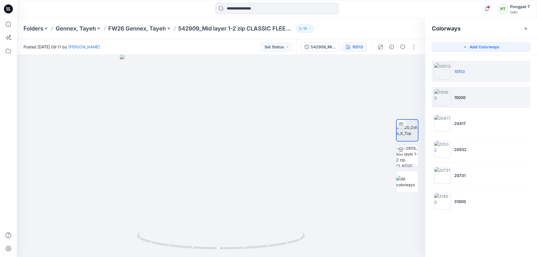
click at [471, 96] on li "15000" at bounding box center [481, 97] width 98 height 21
drag, startPoint x: 253, startPoint y: 107, endPoint x: 276, endPoint y: 111, distance: 23.8
click at [273, 234] on div at bounding box center [221, 156] width 409 height 202
drag, startPoint x: 275, startPoint y: 120, endPoint x: 280, endPoint y: 116, distance: 6.5
click at [280, 117] on img at bounding box center [249, 132] width 588 height 250
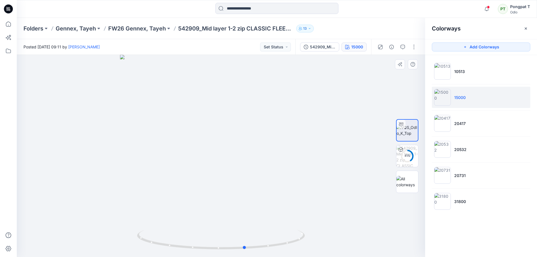
drag, startPoint x: 223, startPoint y: 255, endPoint x: 133, endPoint y: 254, distance: 90.1
click at [133, 254] on div at bounding box center [221, 156] width 409 height 202
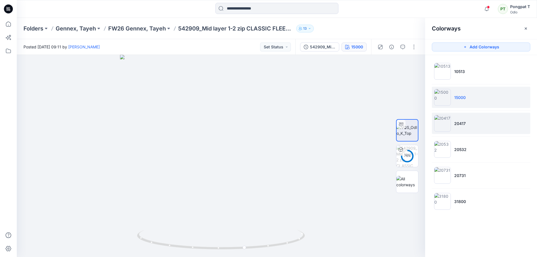
click at [474, 124] on li "20417" at bounding box center [481, 123] width 98 height 21
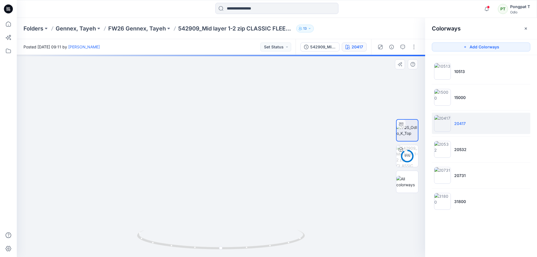
drag, startPoint x: 247, startPoint y: 139, endPoint x: 244, endPoint y: 210, distance: 71.4
click at [245, 210] on img at bounding box center [220, 104] width 588 height 305
drag, startPoint x: 245, startPoint y: 92, endPoint x: 263, endPoint y: 188, distance: 97.4
click at [263, 188] on img at bounding box center [239, 154] width 588 height 205
drag, startPoint x: 256, startPoint y: 246, endPoint x: 146, endPoint y: 249, distance: 109.7
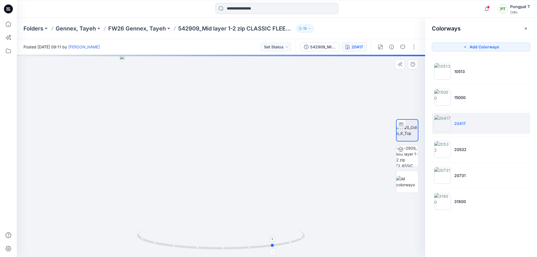
click at [145, 249] on icon at bounding box center [221, 240] width 169 height 21
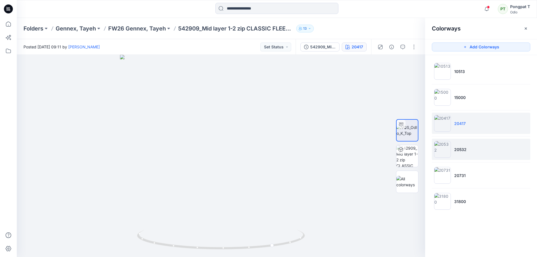
click at [478, 147] on li "20532" at bounding box center [481, 149] width 98 height 21
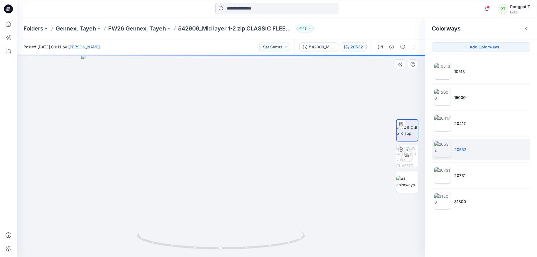
drag, startPoint x: 248, startPoint y: 142, endPoint x: 253, endPoint y: 182, distance: 40.3
click at [253, 182] on img at bounding box center [220, 156] width 279 height 202
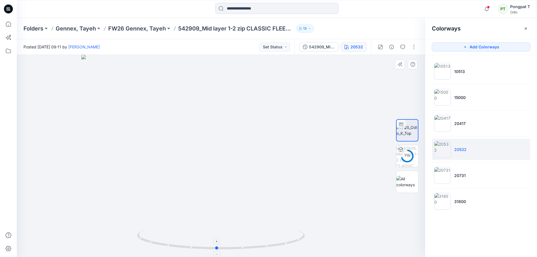
drag, startPoint x: 277, startPoint y: 244, endPoint x: 273, endPoint y: 244, distance: 4.2
click at [273, 244] on icon at bounding box center [221, 240] width 169 height 21
click at [410, 160] on img at bounding box center [407, 156] width 22 height 22
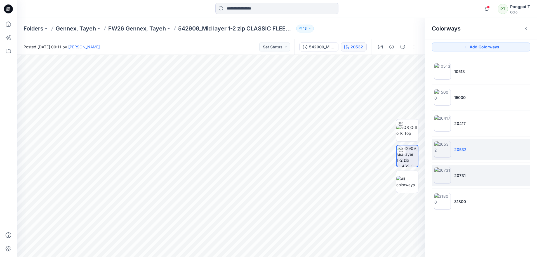
click at [463, 179] on li "20731" at bounding box center [481, 175] width 98 height 21
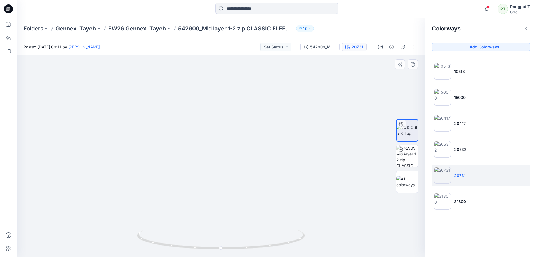
drag, startPoint x: 267, startPoint y: 140, endPoint x: 295, endPoint y: 109, distance: 41.4
click at [286, 183] on img at bounding box center [243, 101] width 588 height 312
drag, startPoint x: 268, startPoint y: 96, endPoint x: 233, endPoint y: 184, distance: 94.5
click at [233, 185] on img at bounding box center [246, 140] width 588 height 233
drag, startPoint x: 274, startPoint y: 209, endPoint x: 238, endPoint y: 128, distance: 89.2
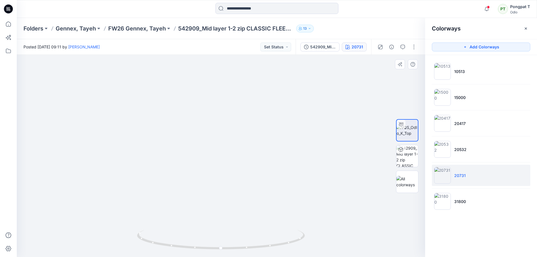
click at [238, 128] on img at bounding box center [222, 156] width 588 height 202
drag, startPoint x: 263, startPoint y: 246, endPoint x: 112, endPoint y: 242, distance: 151.1
click at [104, 250] on div at bounding box center [221, 156] width 409 height 202
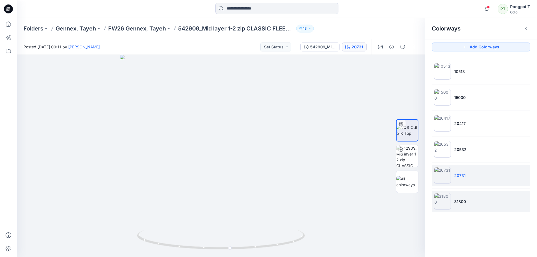
click at [477, 204] on li "31800" at bounding box center [481, 201] width 98 height 21
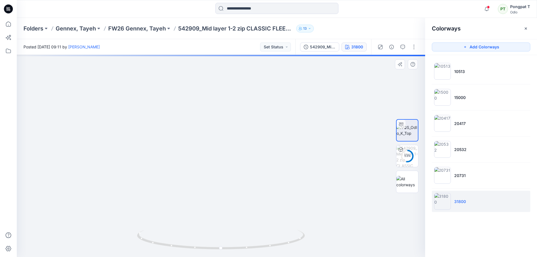
drag, startPoint x: 271, startPoint y: 204, endPoint x: 281, endPoint y: 83, distance: 121.0
click at [276, 217] on img at bounding box center [243, 49] width 819 height 415
drag, startPoint x: 283, startPoint y: 121, endPoint x: 250, endPoint y: 110, distance: 34.9
click at [292, 254] on div at bounding box center [221, 156] width 409 height 202
drag, startPoint x: 273, startPoint y: 219, endPoint x: 140, endPoint y: 220, distance: 132.6
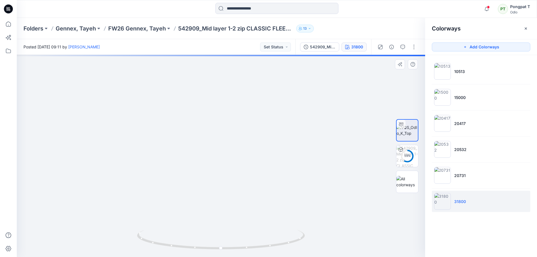
click at [140, 220] on img at bounding box center [149, 155] width 819 height 203
drag, startPoint x: 246, startPoint y: 186, endPoint x: 226, endPoint y: 125, distance: 63.4
click at [226, 127] on img at bounding box center [136, 138] width 819 height 238
drag, startPoint x: 273, startPoint y: 203, endPoint x: 244, endPoint y: 100, distance: 106.7
click at [247, 111] on img at bounding box center [121, 115] width 819 height 285
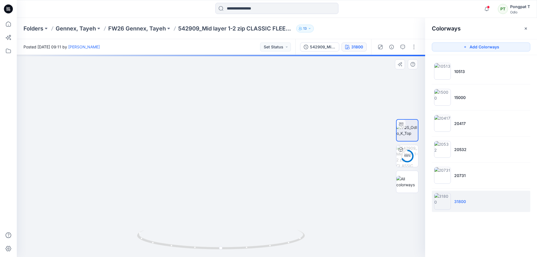
drag, startPoint x: 262, startPoint y: 132, endPoint x: 253, endPoint y: 108, distance: 25.4
click at [253, 97] on img at bounding box center [89, 50] width 819 height 413
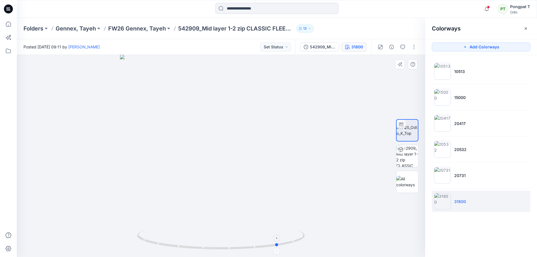
drag, startPoint x: 293, startPoint y: 246, endPoint x: 177, endPoint y: 247, distance: 115.8
click at [177, 247] on icon at bounding box center [221, 240] width 169 height 21
click at [414, 160] on img at bounding box center [407, 156] width 22 height 22
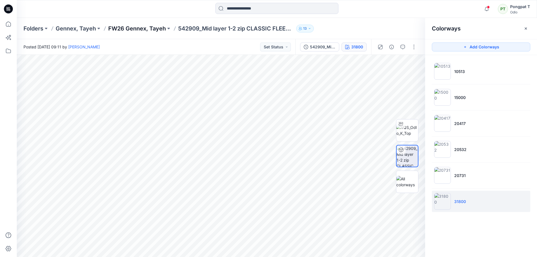
click at [142, 28] on p "FW26 Gennex, Tayeh" at bounding box center [137, 29] width 58 height 8
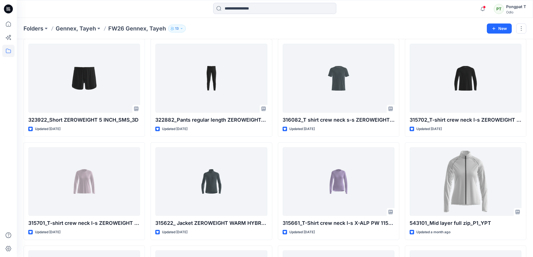
scroll to position [224, 0]
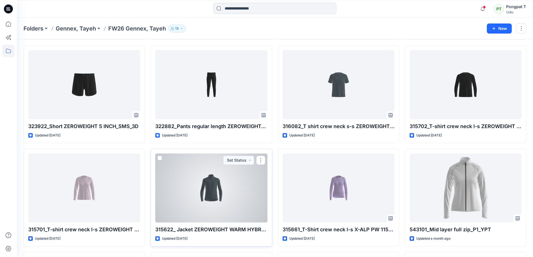
click at [222, 195] on div at bounding box center [211, 188] width 112 height 69
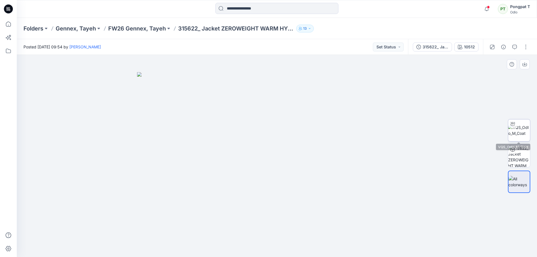
click at [521, 132] on img at bounding box center [519, 131] width 22 height 12
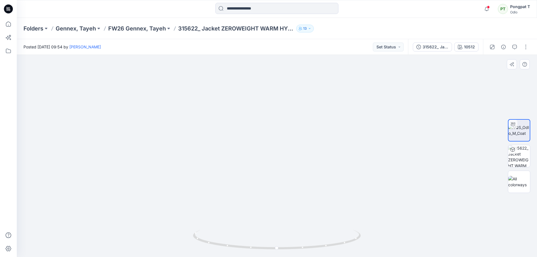
drag, startPoint x: 340, startPoint y: 156, endPoint x: 351, endPoint y: 71, distance: 86.6
click at [350, 76] on img at bounding box center [277, 147] width 356 height 222
click at [436, 46] on div "315622_ Jacket ZEROWEIGHT WARM HYBRID_SMS_3D" at bounding box center [436, 47] width 26 height 6
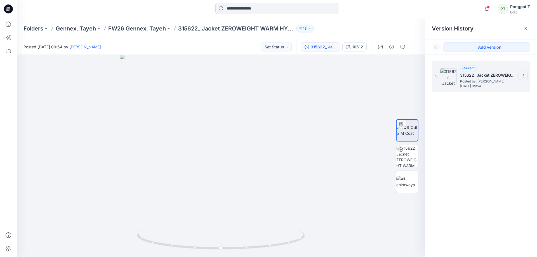
click at [525, 76] on icon at bounding box center [523, 76] width 4 height 4
click at [336, 79] on div at bounding box center [221, 156] width 409 height 202
click at [141, 28] on p "FW26 Gennex, Tayeh" at bounding box center [137, 29] width 58 height 8
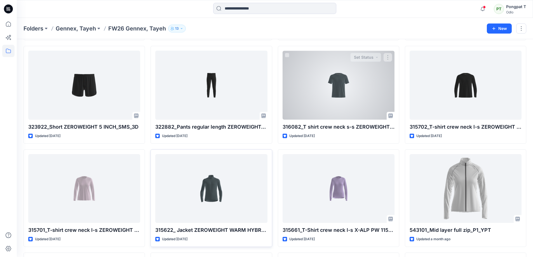
scroll to position [224, 0]
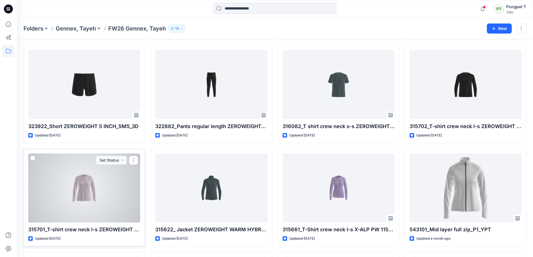
click at [81, 196] on div at bounding box center [84, 188] width 112 height 69
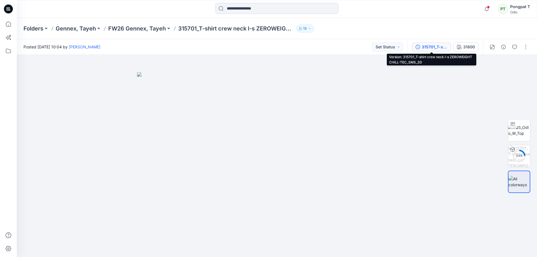
click at [426, 45] on div "315701_T-shirt crew neck l-s ZEROWEIGHT CHILL-TEC_SMS_3D" at bounding box center [435, 47] width 26 height 6
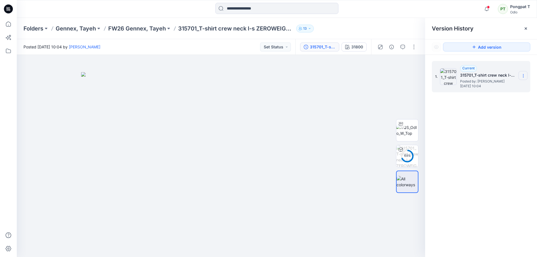
click at [524, 76] on icon at bounding box center [523, 76] width 4 height 4
click at [296, 94] on img at bounding box center [221, 164] width 280 height 185
click at [408, 133] on img at bounding box center [407, 131] width 22 height 12
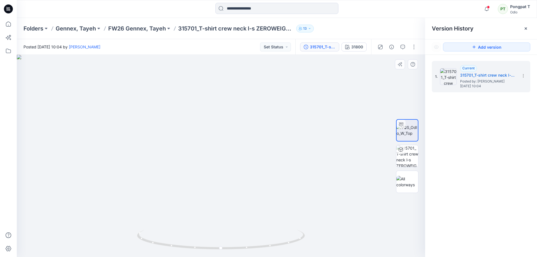
drag, startPoint x: 231, startPoint y: 87, endPoint x: 270, endPoint y: 227, distance: 144.6
click at [270, 227] on img at bounding box center [233, 156] width 433 height 202
drag, startPoint x: 218, startPoint y: 249, endPoint x: 133, endPoint y: 246, distance: 85.7
click at [133, 246] on div at bounding box center [221, 156] width 409 height 202
drag, startPoint x: 231, startPoint y: 249, endPoint x: 318, endPoint y: 236, distance: 88.6
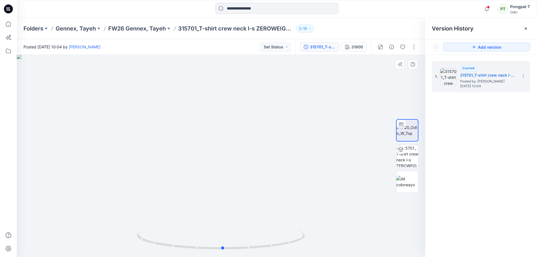
click at [318, 236] on div at bounding box center [221, 156] width 409 height 202
click at [361, 49] on div "31800" at bounding box center [357, 47] width 12 height 6
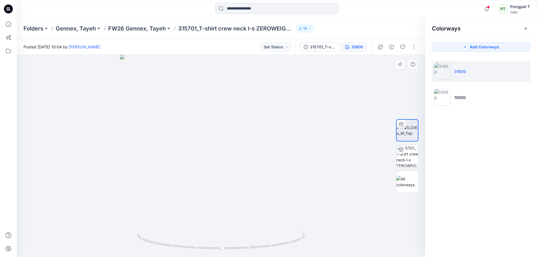
click at [349, 118] on div at bounding box center [221, 156] width 409 height 202
drag, startPoint x: 320, startPoint y: 147, endPoint x: 301, endPoint y: 157, distance: 21.4
click at [301, 157] on div at bounding box center [221, 156] width 409 height 202
drag, startPoint x: 311, startPoint y: 157, endPoint x: 264, endPoint y: 59, distance: 108.5
click at [265, 64] on img at bounding box center [221, 155] width 896 height 203
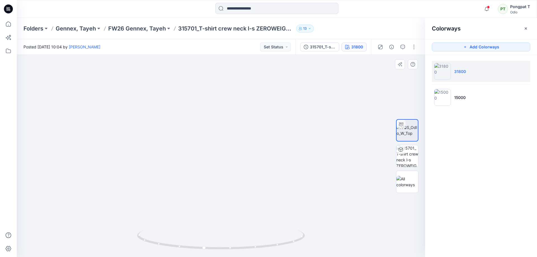
drag, startPoint x: 313, startPoint y: 169, endPoint x: 328, endPoint y: 106, distance: 64.5
click at [328, 106] on img at bounding box center [138, 78] width 896 height 360
drag, startPoint x: 270, startPoint y: 151, endPoint x: 312, endPoint y: 2, distance: 154.6
click at [309, 7] on div "Notifications [PERSON_NAME] shared 542952_Mid layer 1-2 zip GRID FLEECE_SMS_3D …" at bounding box center [268, 128] width 537 height 257
drag, startPoint x: 248, startPoint y: 248, endPoint x: 337, endPoint y: 243, distance: 89.6
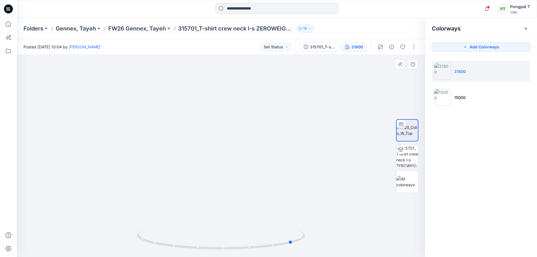
click at [337, 243] on div at bounding box center [221, 156] width 409 height 202
drag, startPoint x: 296, startPoint y: 240, endPoint x: 263, endPoint y: 249, distance: 34.2
click at [263, 249] on icon at bounding box center [221, 240] width 169 height 21
drag, startPoint x: 199, startPoint y: 107, endPoint x: 286, endPoint y: 213, distance: 137.2
click at [286, 213] on img at bounding box center [290, 49] width 819 height 416
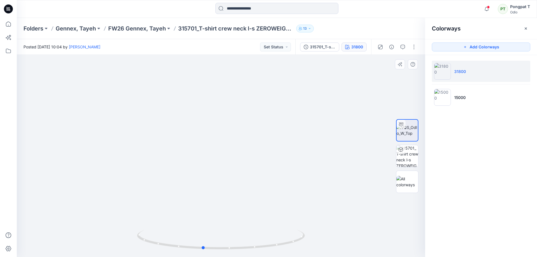
drag, startPoint x: 234, startPoint y: 248, endPoint x: 344, endPoint y: 229, distance: 111.9
click at [344, 229] on div at bounding box center [221, 156] width 409 height 202
drag, startPoint x: 263, startPoint y: 245, endPoint x: 299, endPoint y: 241, distance: 36.4
click at [299, 241] on icon at bounding box center [221, 240] width 169 height 21
click at [484, 108] on li "15000" at bounding box center [481, 97] width 98 height 21
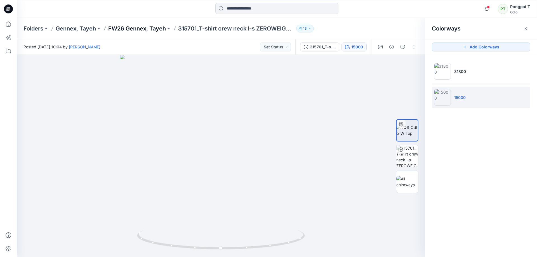
click at [135, 28] on p "FW26 Gennex, Tayeh" at bounding box center [137, 29] width 58 height 8
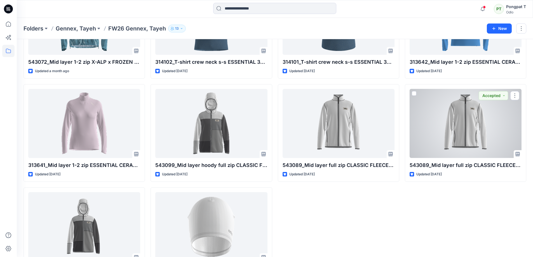
scroll to position [633, 0]
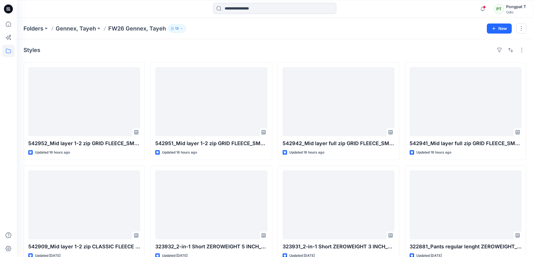
scroll to position [0, 0]
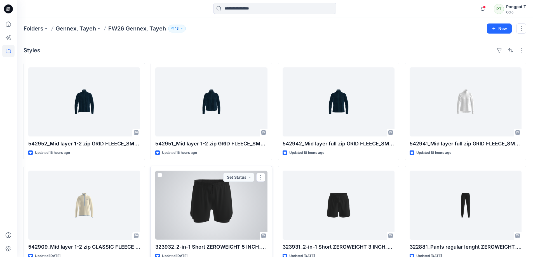
click at [226, 193] on div at bounding box center [211, 205] width 112 height 69
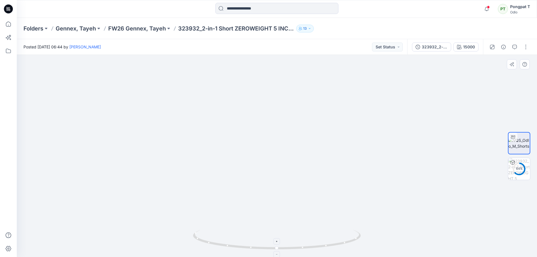
drag, startPoint x: 327, startPoint y: 117, endPoint x: 311, endPoint y: 242, distance: 126.3
click at [311, 242] on div at bounding box center [277, 156] width 520 height 202
drag, startPoint x: 323, startPoint y: 247, endPoint x: 286, endPoint y: 248, distance: 36.7
click at [286, 248] on icon at bounding box center [277, 240] width 169 height 21
drag, startPoint x: 311, startPoint y: 193, endPoint x: 317, endPoint y: 97, distance: 95.9
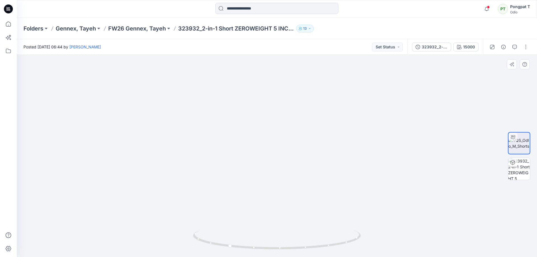
click at [317, 97] on img at bounding box center [280, 71] width 588 height 371
drag, startPoint x: 318, startPoint y: 128, endPoint x: 322, endPoint y: 80, distance: 48.3
click at [322, 84] on img at bounding box center [284, 58] width 588 height 400
drag, startPoint x: 341, startPoint y: 239, endPoint x: 294, endPoint y: 241, distance: 47.6
click at [294, 241] on icon at bounding box center [277, 240] width 169 height 21
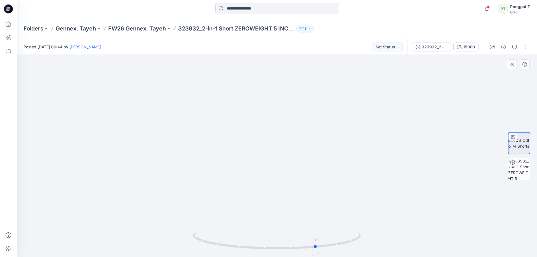
drag, startPoint x: 357, startPoint y: 238, endPoint x: 336, endPoint y: 242, distance: 21.0
click at [336, 242] on icon at bounding box center [277, 240] width 169 height 21
drag, startPoint x: 356, startPoint y: 240, endPoint x: 328, endPoint y: 247, distance: 29.0
click at [328, 247] on icon at bounding box center [277, 240] width 169 height 21
click at [522, 173] on img at bounding box center [519, 169] width 22 height 22
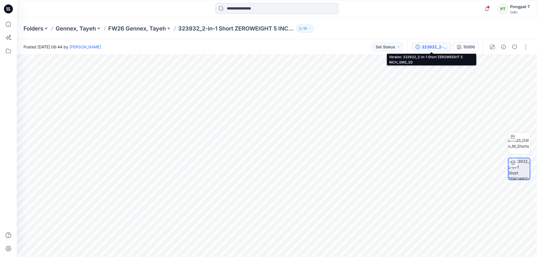
click at [437, 49] on div "323932_2-in-1 Short ZEROWEIGHT 5 INCH_SMS_3D" at bounding box center [435, 47] width 26 height 6
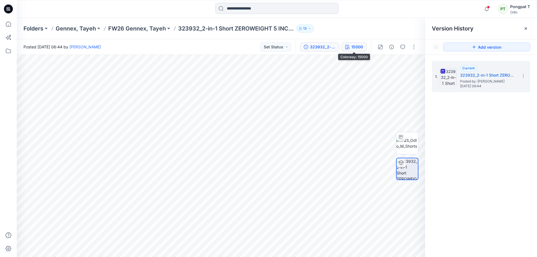
click at [362, 46] on div "15000" at bounding box center [357, 47] width 12 height 6
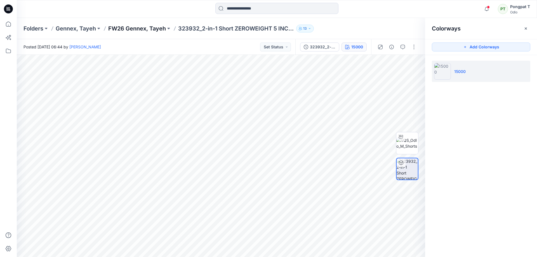
click at [136, 29] on p "FW26 Gennex, Tayeh" at bounding box center [137, 29] width 58 height 8
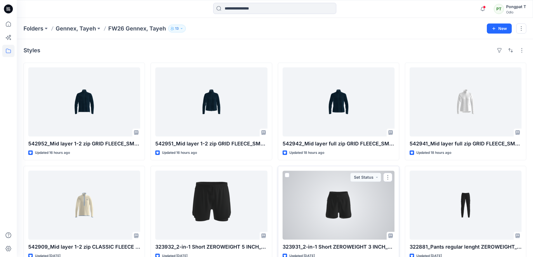
click at [358, 213] on div at bounding box center [339, 205] width 112 height 69
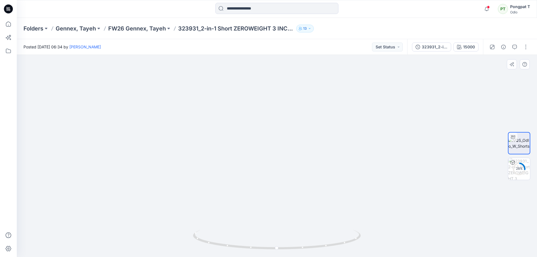
drag, startPoint x: 298, startPoint y: 104, endPoint x: 286, endPoint y: 157, distance: 54.7
click at [286, 157] on img at bounding box center [277, 144] width 356 height 226
drag, startPoint x: 333, startPoint y: 245, endPoint x: 353, endPoint y: 242, distance: 20.0
click at [353, 242] on icon at bounding box center [277, 240] width 169 height 21
click at [525, 168] on img at bounding box center [519, 169] width 22 height 22
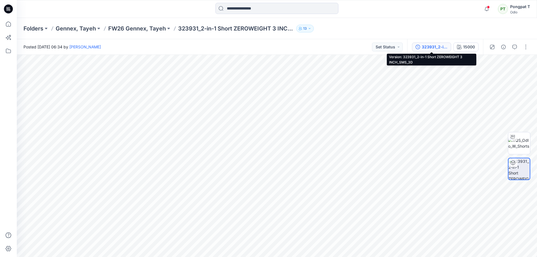
click at [439, 46] on div "323931_2-in-1 Short ZEROWEIGHT 3 INCH_SMS_3D" at bounding box center [435, 47] width 26 height 6
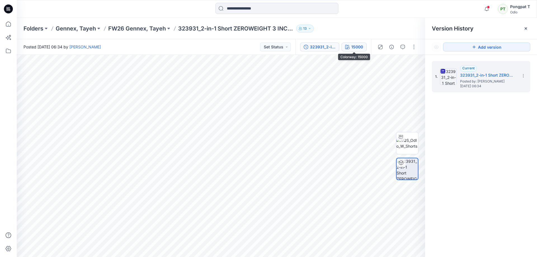
click at [354, 47] on div "15000" at bounding box center [357, 47] width 12 height 6
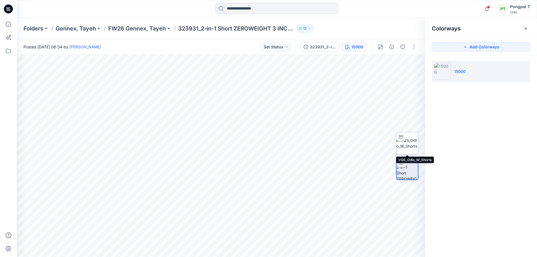
click at [413, 144] on img at bounding box center [407, 143] width 22 height 12
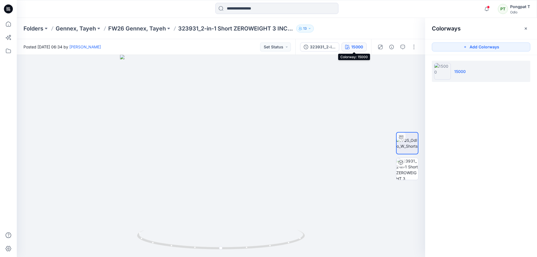
click at [355, 47] on div "15000" at bounding box center [357, 47] width 12 height 6
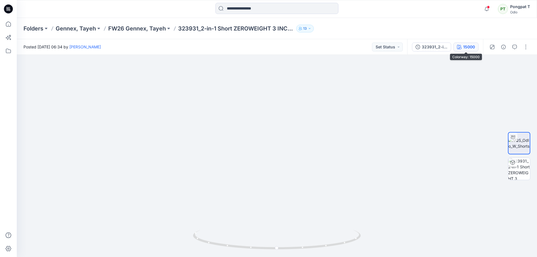
click at [468, 46] on div "15000" at bounding box center [469, 47] width 12 height 6
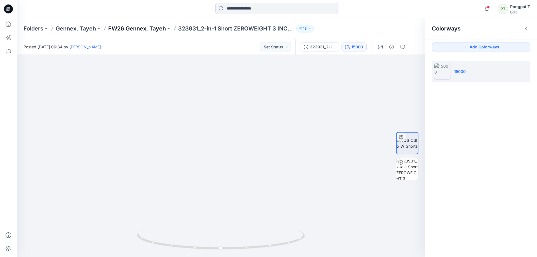
click at [128, 27] on p "FW26 Gennex, Tayeh" at bounding box center [137, 29] width 58 height 8
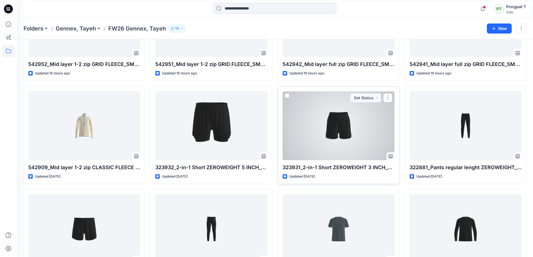
scroll to position [112, 0]
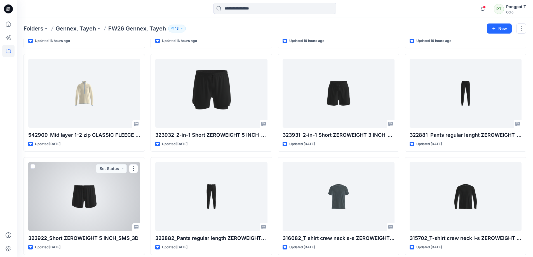
drag, startPoint x: 85, startPoint y: 203, endPoint x: 306, endPoint y: 86, distance: 250.2
click at [85, 203] on div at bounding box center [84, 196] width 112 height 69
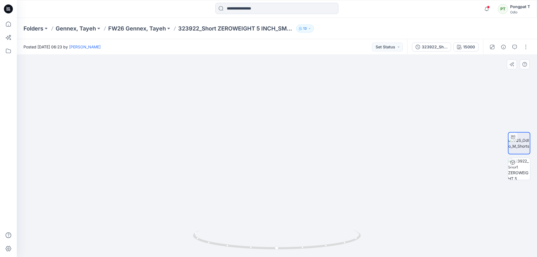
drag, startPoint x: 308, startPoint y: 168, endPoint x: 307, endPoint y: 163, distance: 4.8
click at [307, 163] on img at bounding box center [277, 138] width 356 height 237
drag, startPoint x: 343, startPoint y: 243, endPoint x: 316, endPoint y: 250, distance: 27.8
click at [316, 250] on icon at bounding box center [277, 240] width 169 height 21
drag, startPoint x: 322, startPoint y: 248, endPoint x: 231, endPoint y: 252, distance: 91.9
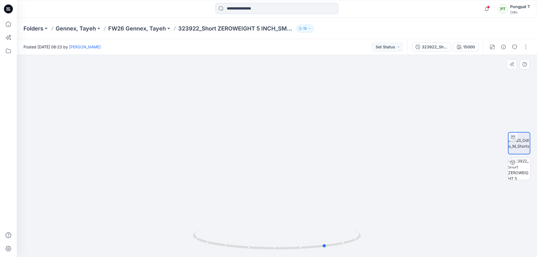
click at [231, 252] on div at bounding box center [277, 243] width 168 height 28
click at [518, 174] on img at bounding box center [519, 169] width 22 height 22
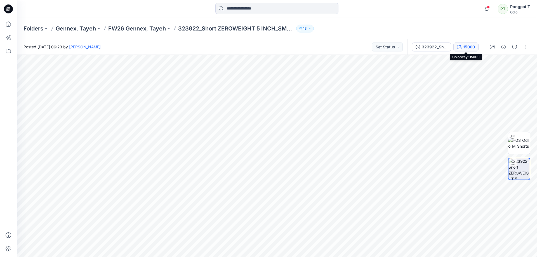
click at [464, 47] on div "15000" at bounding box center [469, 47] width 12 height 6
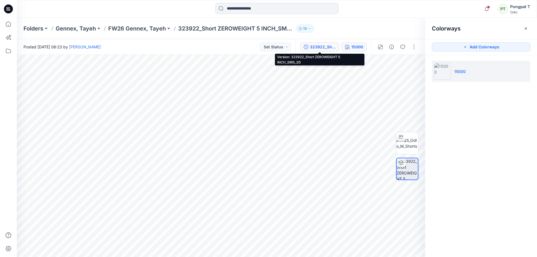
click at [314, 46] on div "323922_Short ZEROWEIGHT 5 INCH_SMS_3D" at bounding box center [323, 47] width 26 height 6
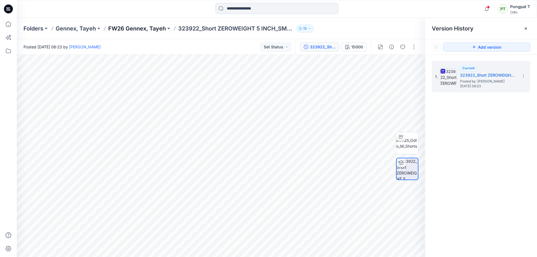
click at [130, 29] on p "FW26 Gennex, Tayeh" at bounding box center [137, 29] width 58 height 8
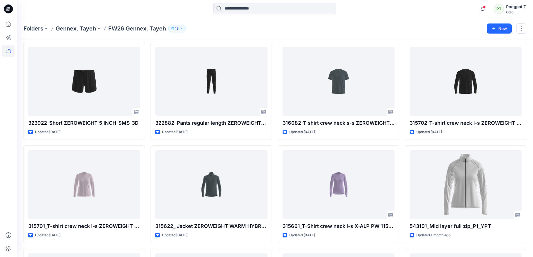
scroll to position [224, 0]
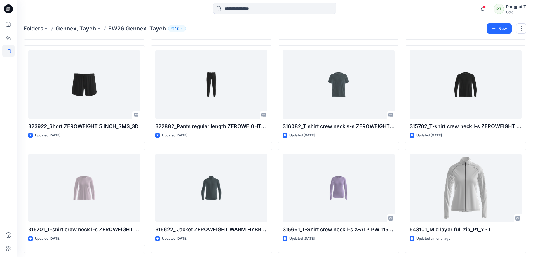
click at [274, 146] on div "542952_Mid layer 1-2 zip GRID FLEECE_SMS_3D Updated 16 hours ago 542909_Mid lay…" at bounding box center [275, 249] width 503 height 821
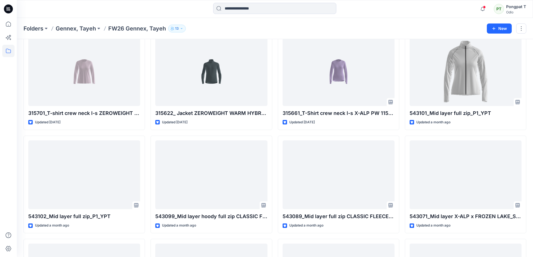
scroll to position [392, 0]
